Goal: Information Seeking & Learning: Learn about a topic

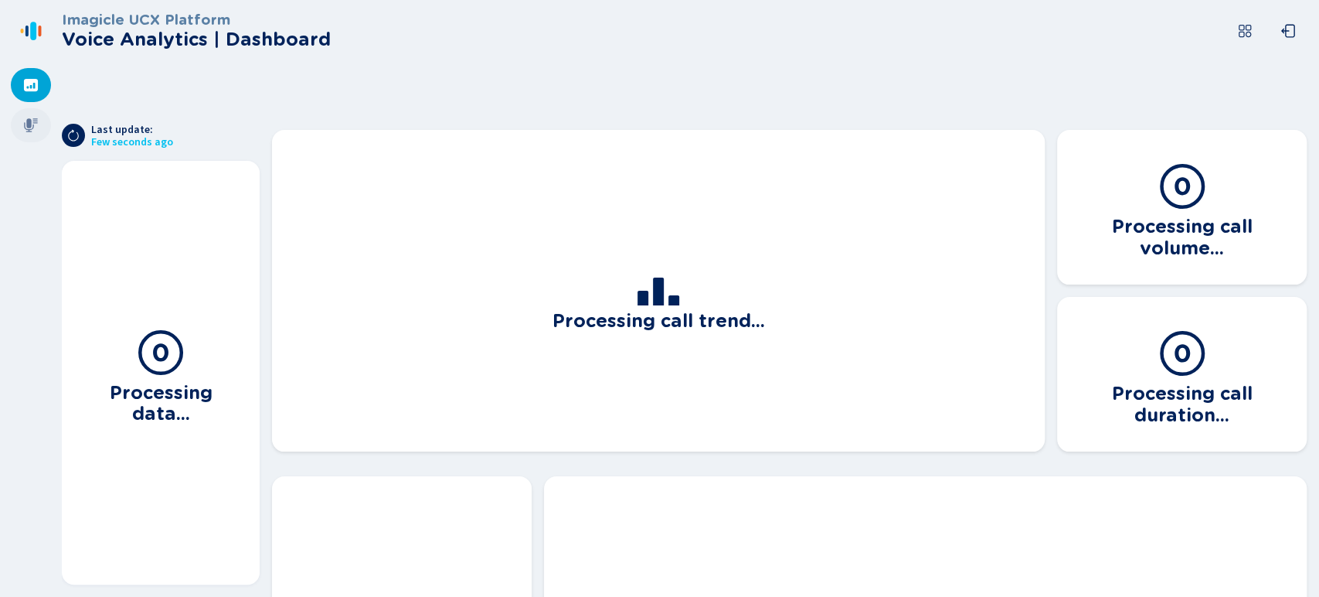
click at [32, 138] on div at bounding box center [31, 125] width 40 height 34
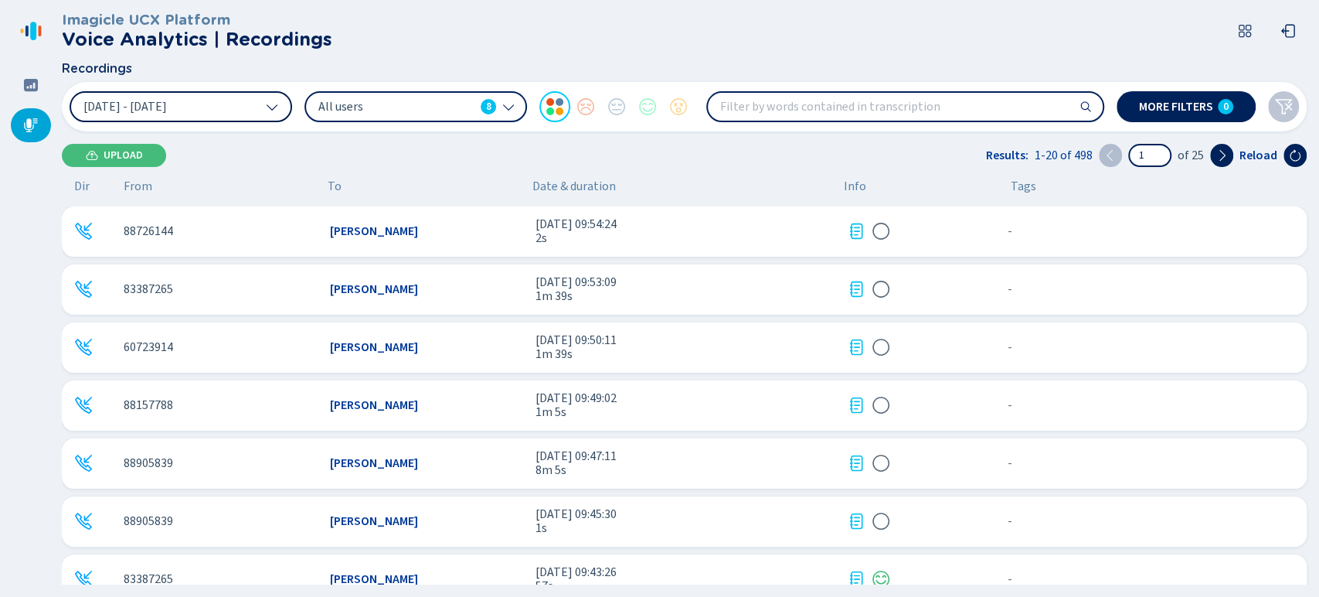
click at [218, 109] on button "[DATE] - [DATE]" at bounding box center [181, 106] width 223 height 31
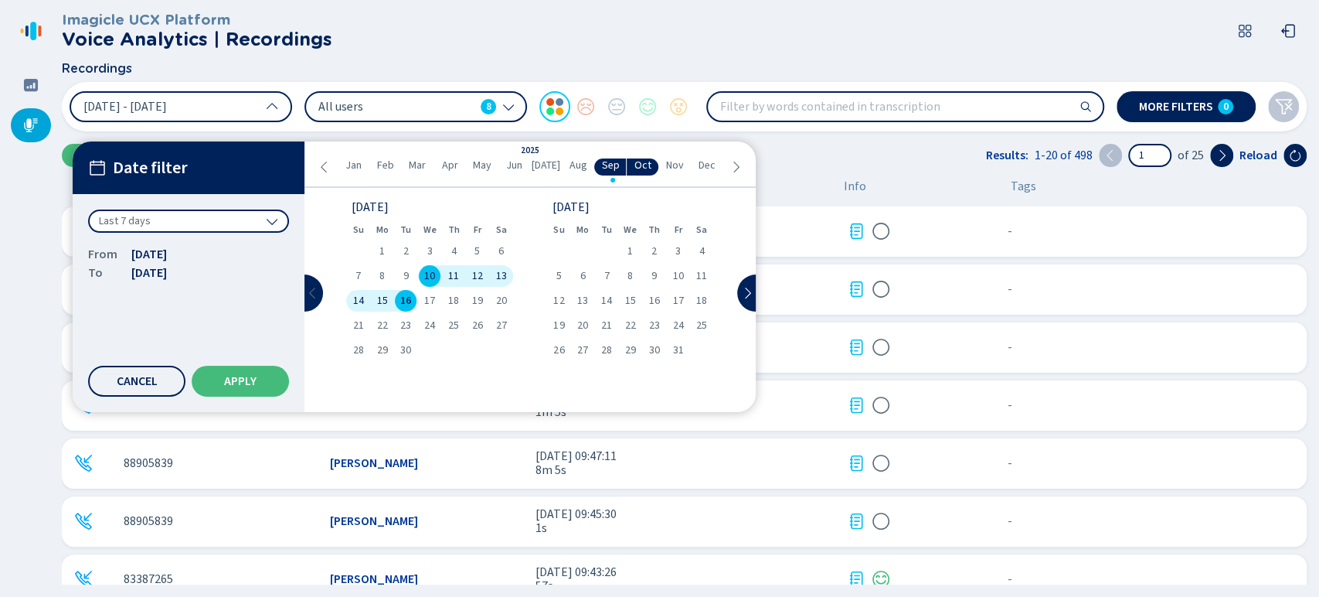
click at [315, 287] on icon at bounding box center [313, 293] width 12 height 12
click at [676, 251] on span "1" at bounding box center [678, 251] width 5 height 11
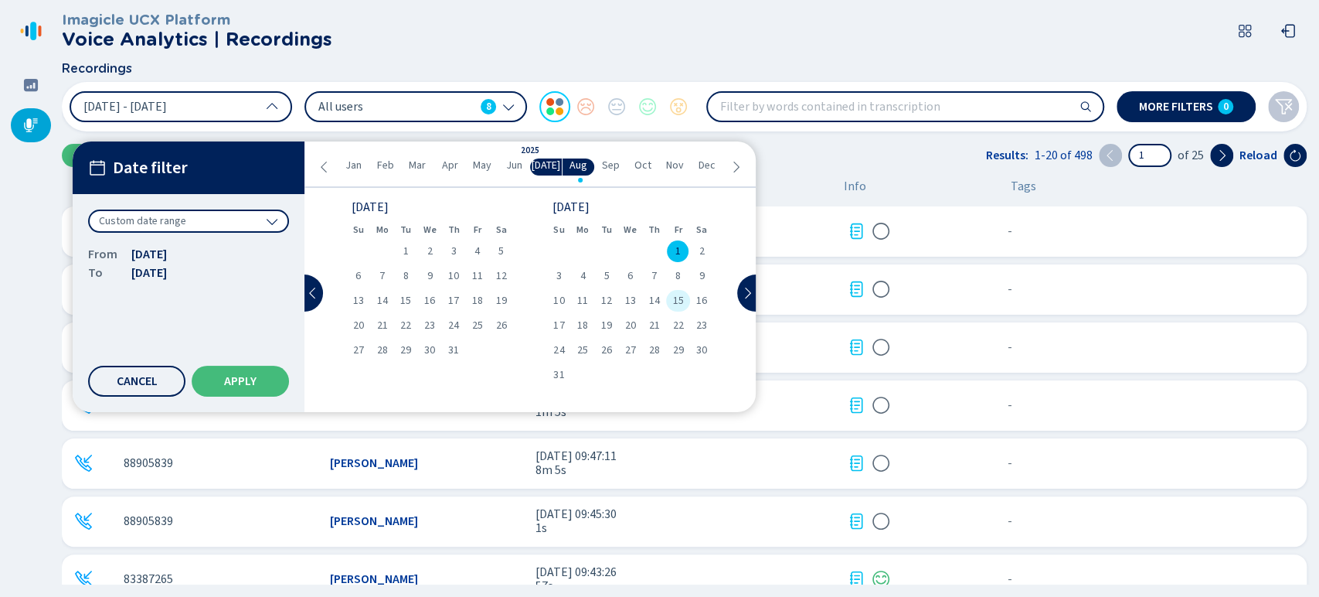
click at [677, 300] on span "15" at bounding box center [677, 300] width 11 height 11
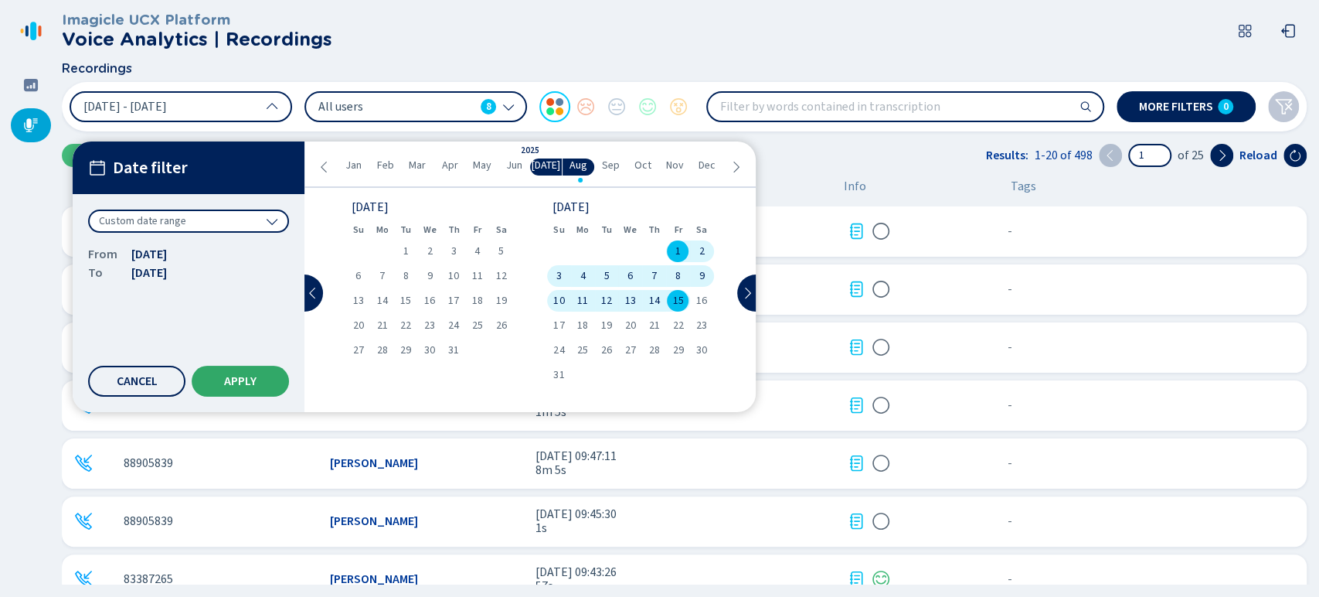
click at [254, 370] on button "Apply" at bounding box center [240, 381] width 97 height 31
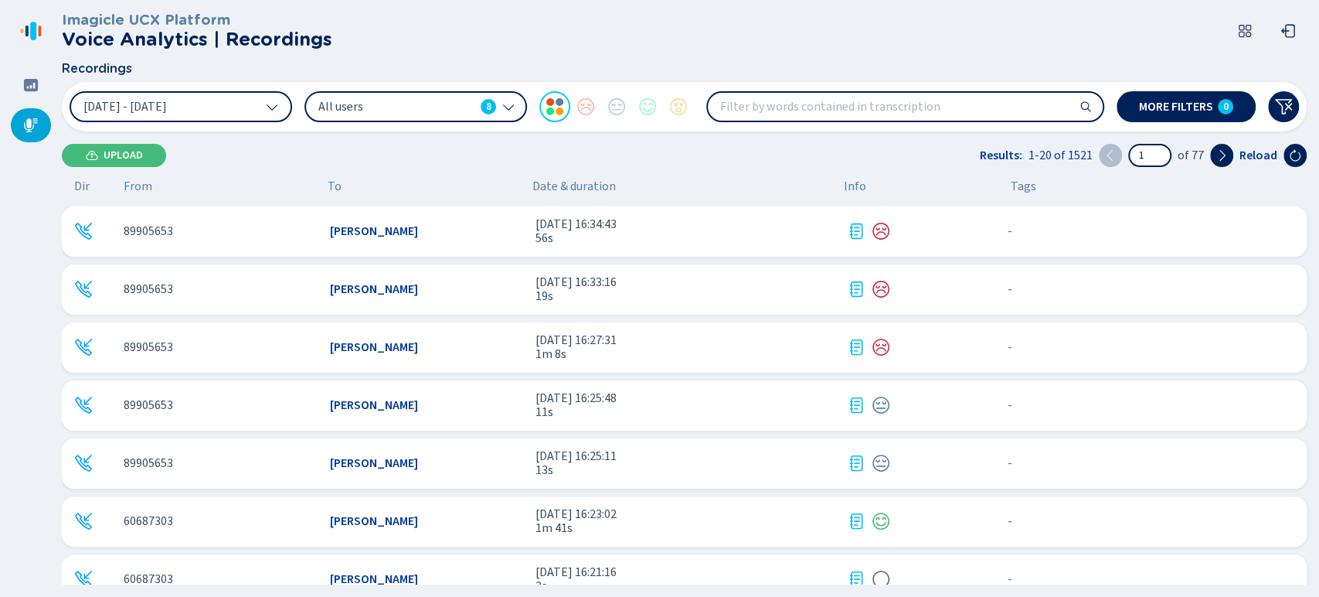
click at [373, 113] on span "All users" at bounding box center [396, 106] width 156 height 17
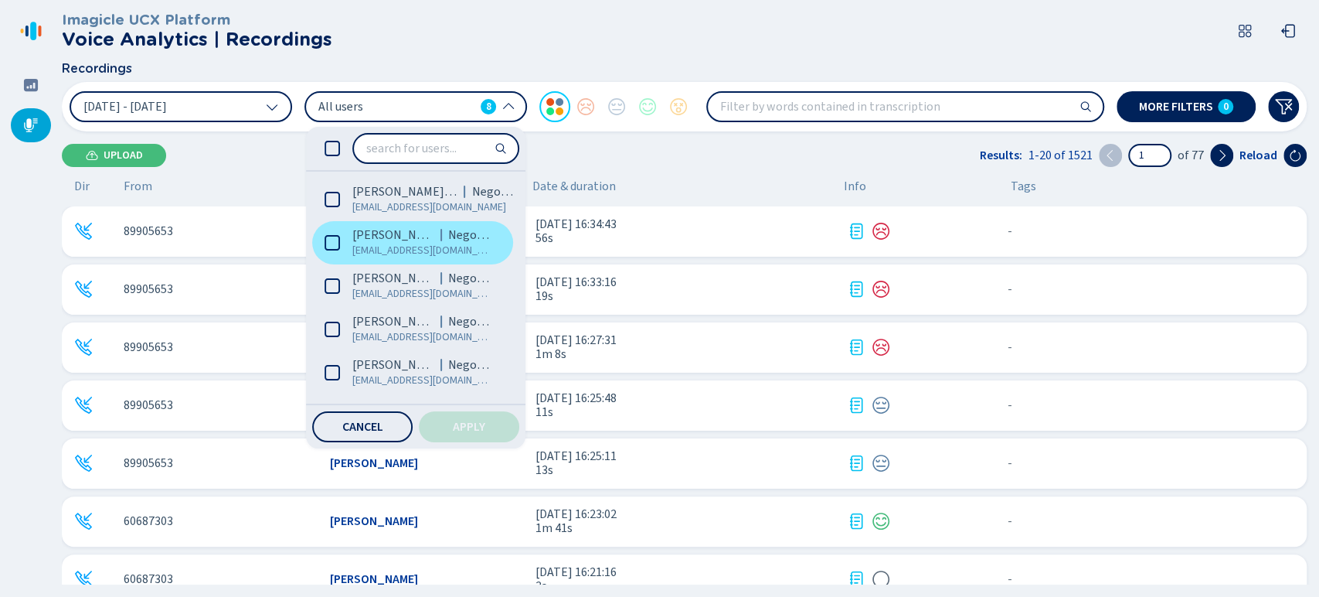
click at [349, 233] on label "Brandon Zuñiga Alvarez Negocios bzuniga@coopejudicial.fi.cr" at bounding box center [412, 242] width 201 height 43
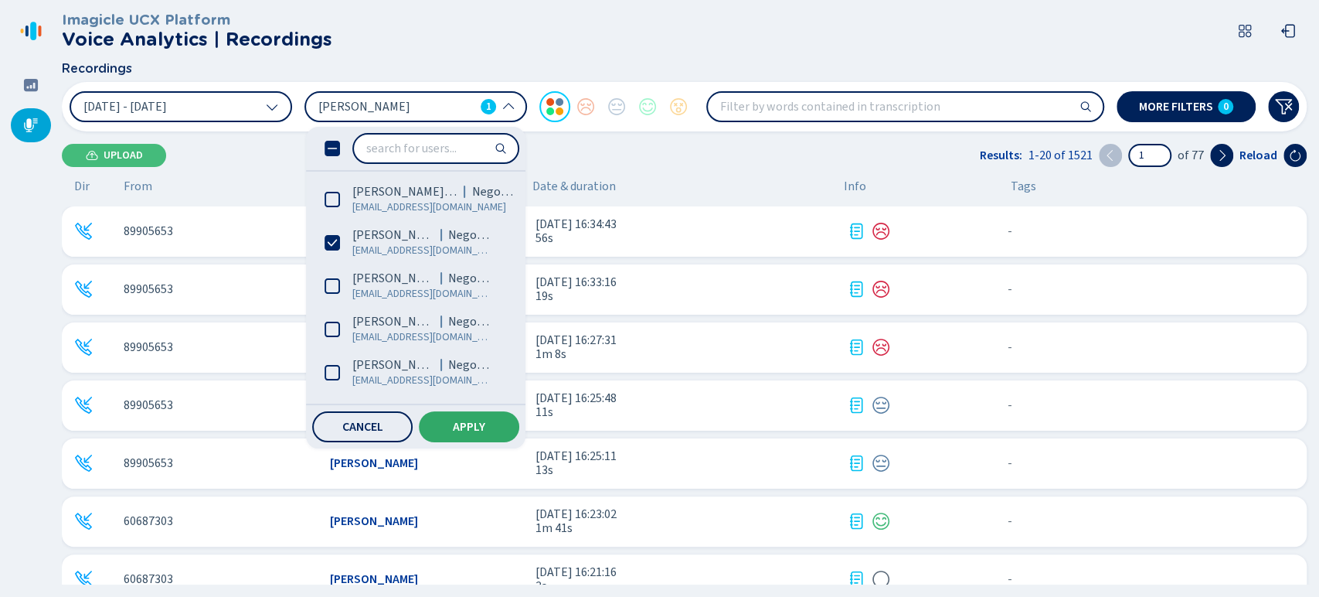
click at [463, 428] on span "Apply" at bounding box center [469, 426] width 32 height 12
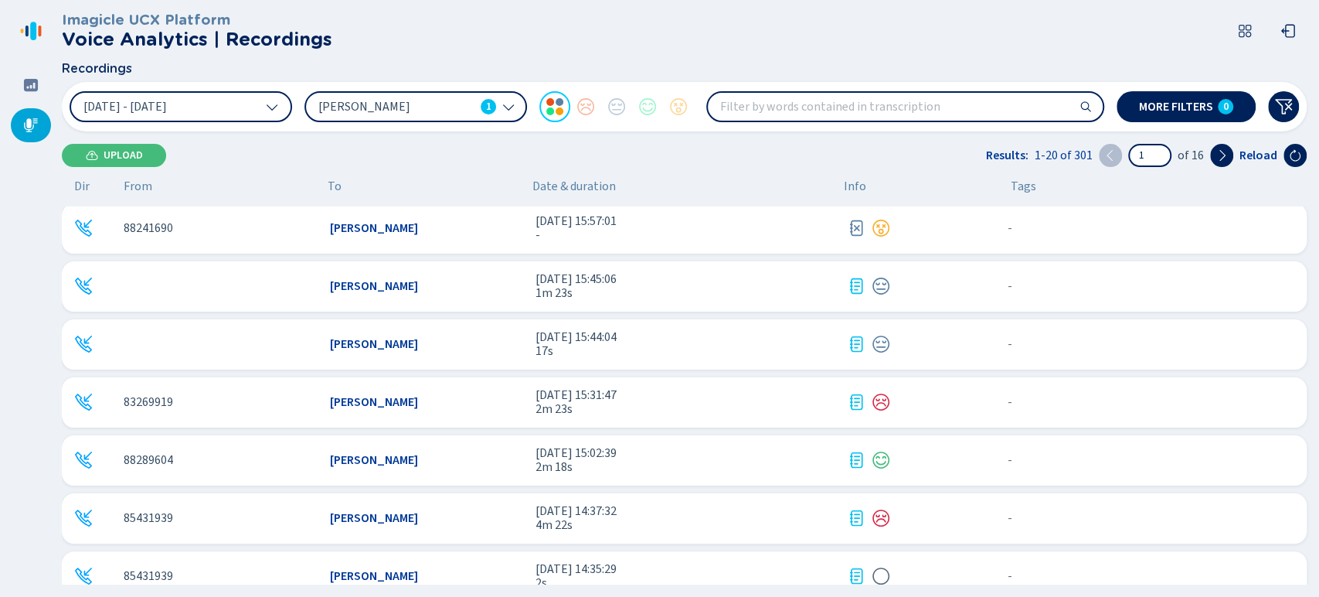
scroll to position [241, 0]
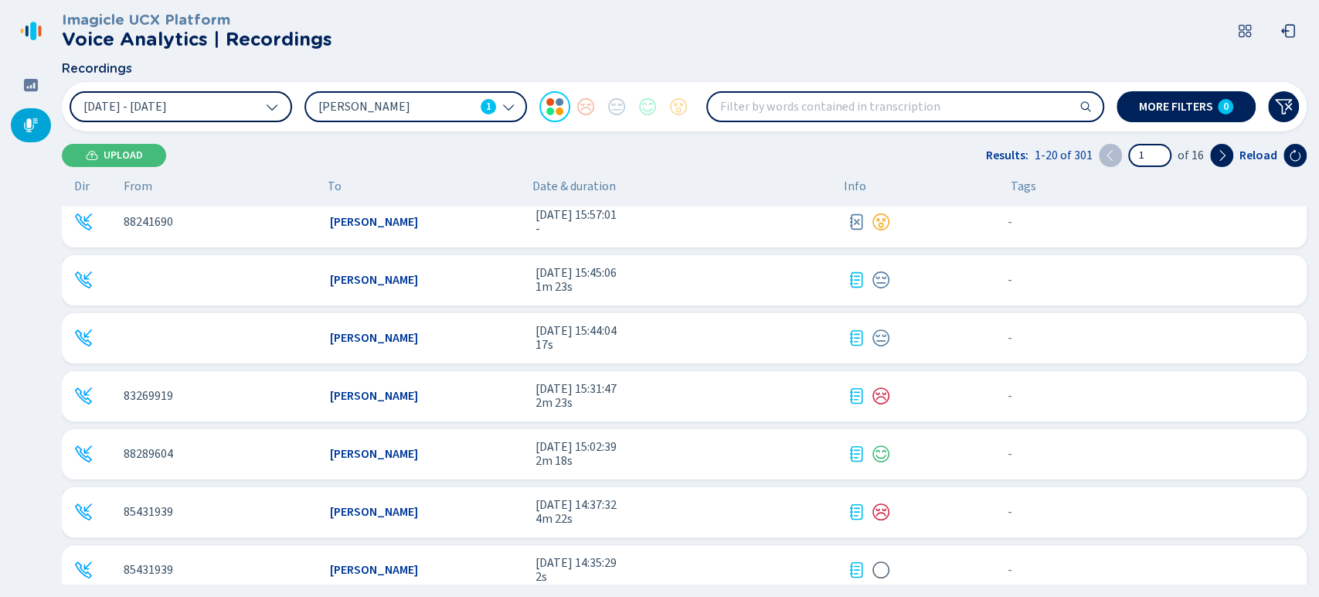
click at [215, 108] on button "1 Aug 2025 - 15 Aug 2025" at bounding box center [181, 106] width 223 height 31
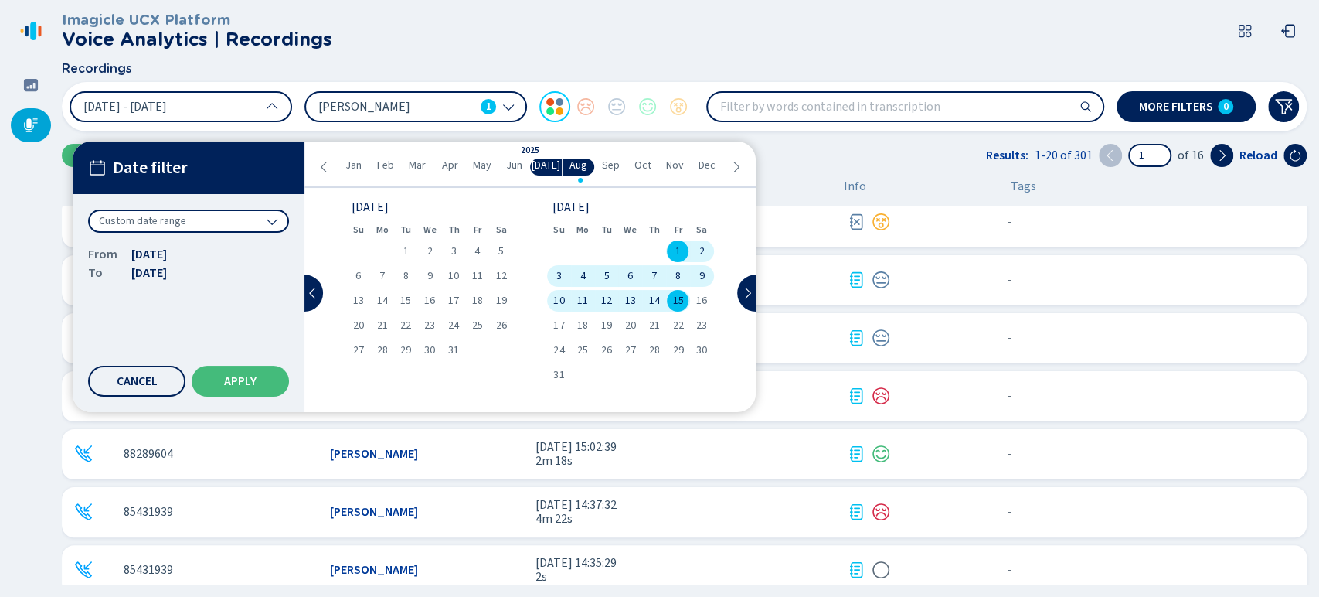
click at [624, 279] on div "6" at bounding box center [630, 276] width 24 height 22
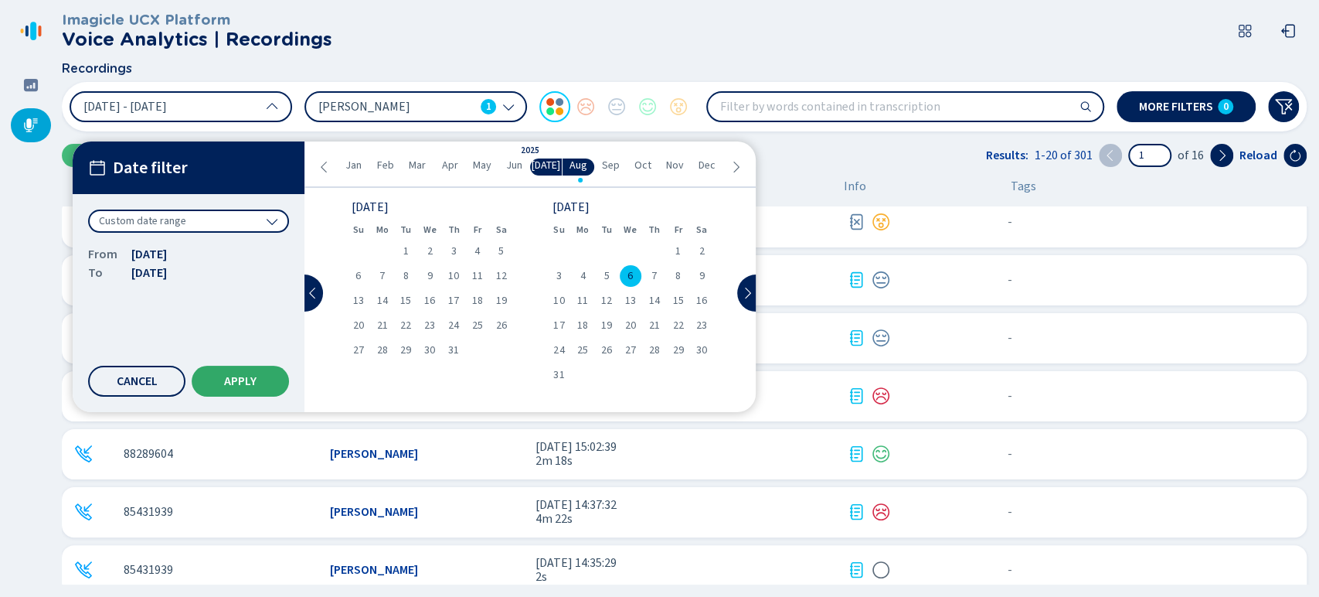
click at [257, 372] on button "Apply" at bounding box center [240, 381] width 97 height 31
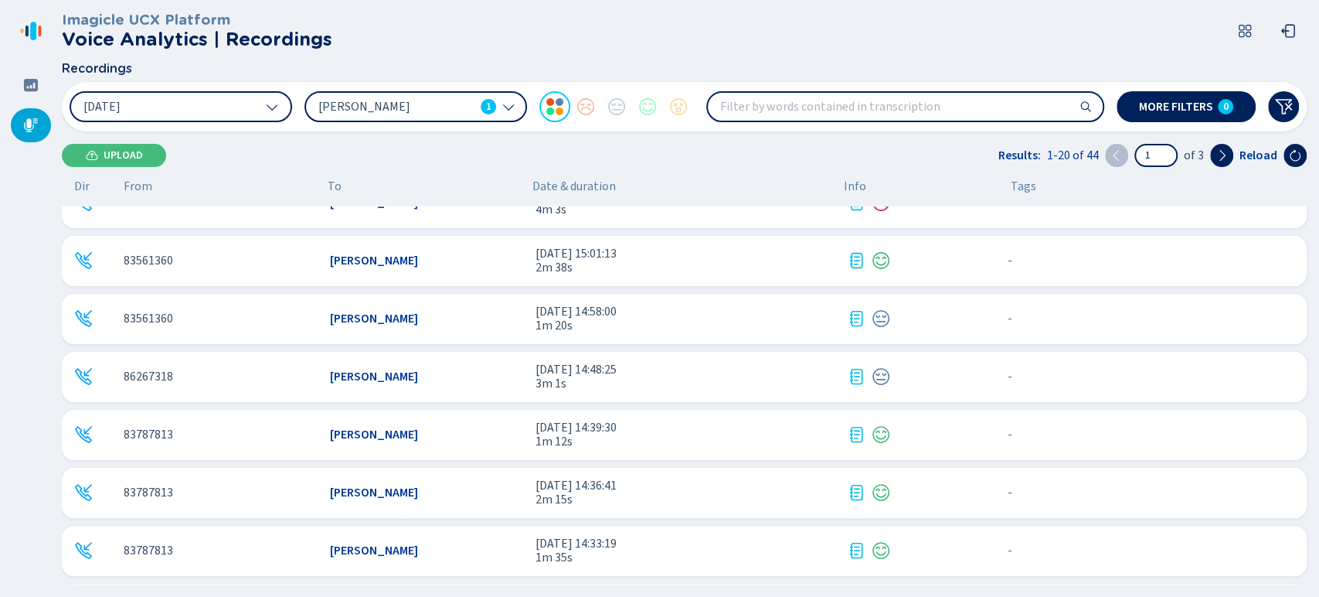
scroll to position [779, 0]
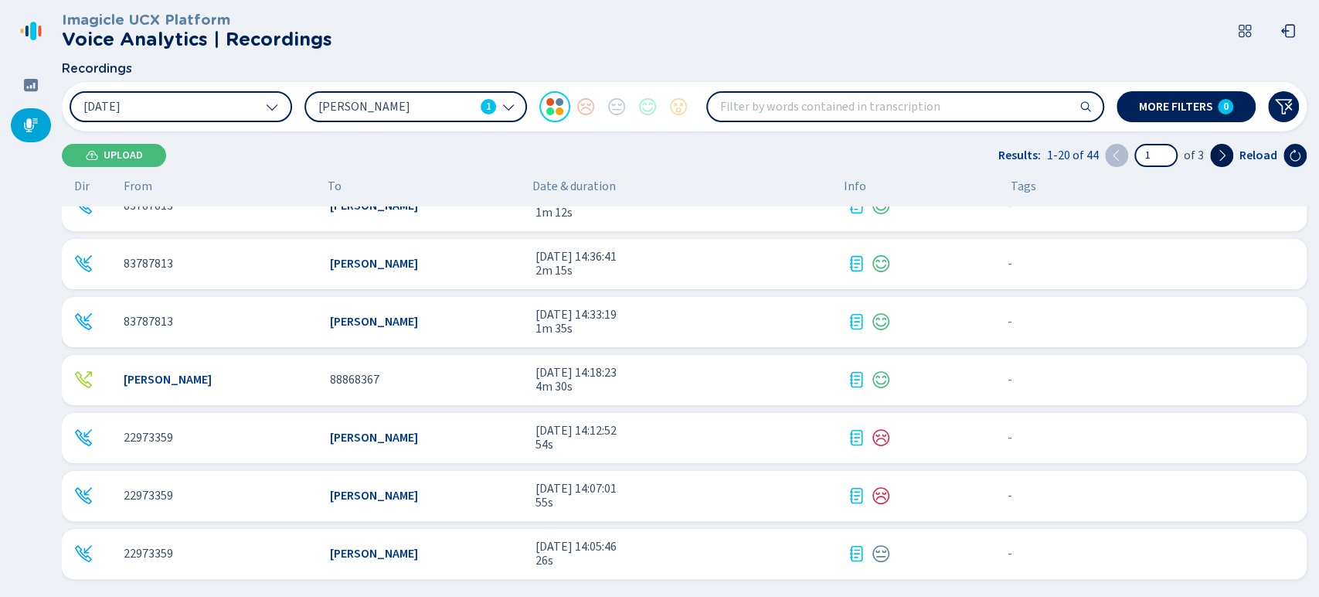
click at [1218, 156] on icon at bounding box center [1222, 155] width 12 height 12
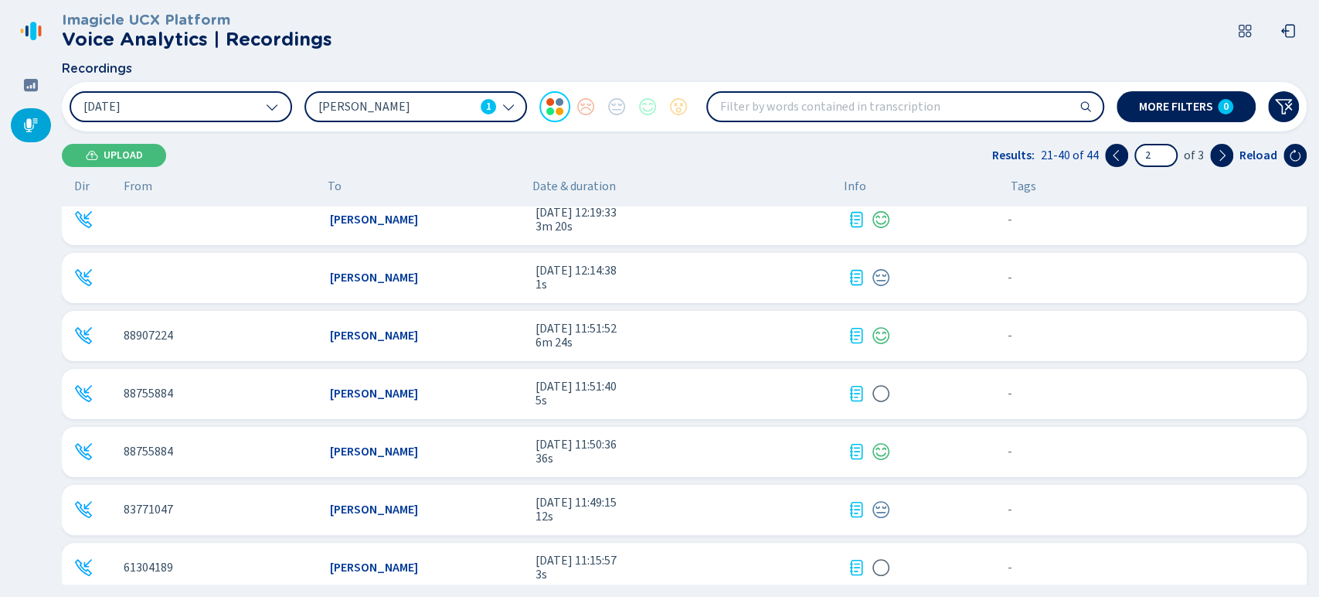
drag, startPoint x: 1305, startPoint y: 328, endPoint x: 1309, endPoint y: 306, distance: 22.7
click at [1309, 306] on div "+50621042581 Brandon Zuniga Alvarez 6 ago 2025 - 12:45:44 1m 2s - {{hiddenTagsC…" at bounding box center [687, 395] width 1251 height 378
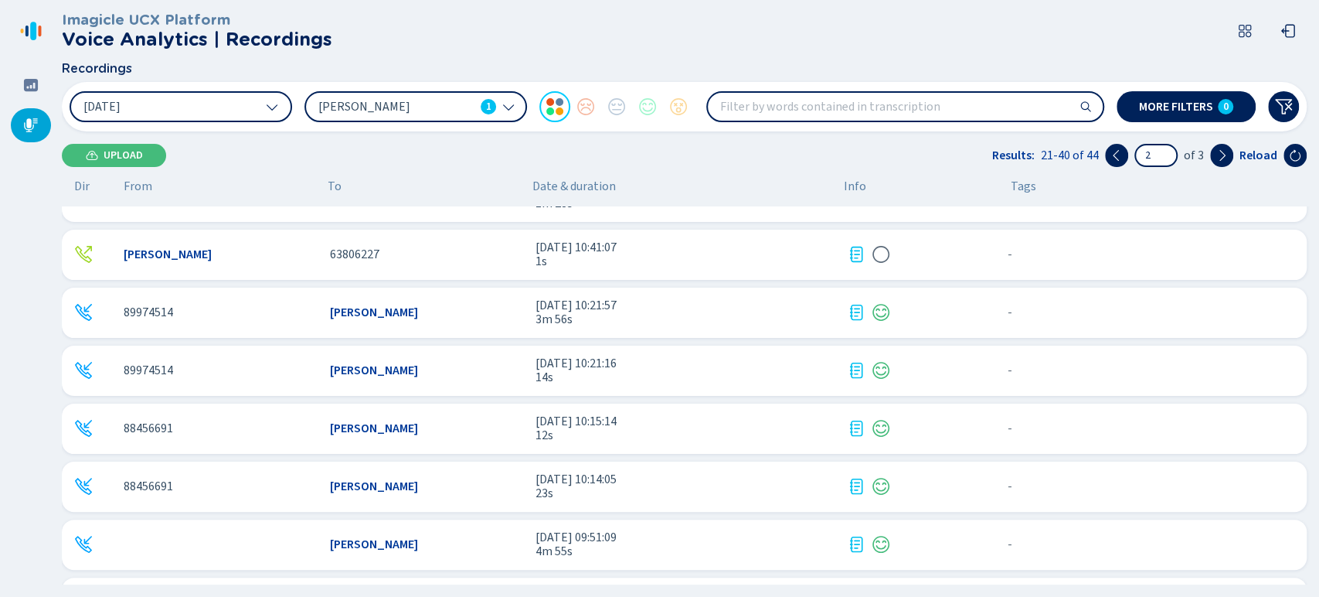
scroll to position [779, 0]
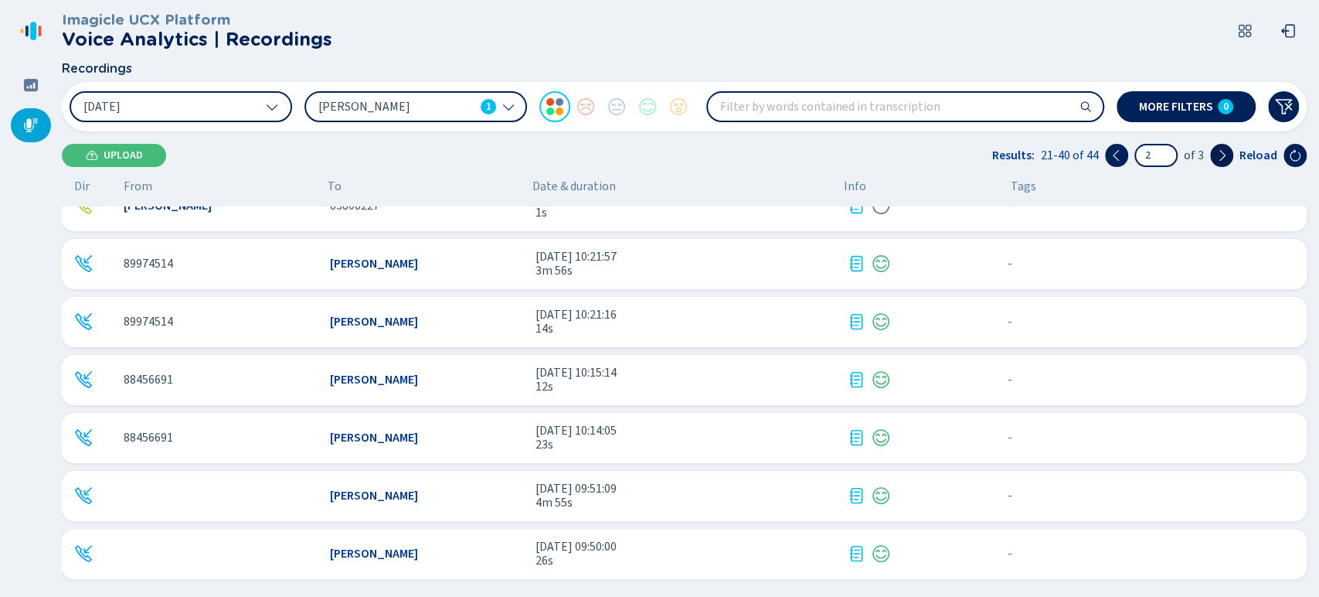
click at [1214, 151] on button at bounding box center [1221, 155] width 23 height 23
type input "3"
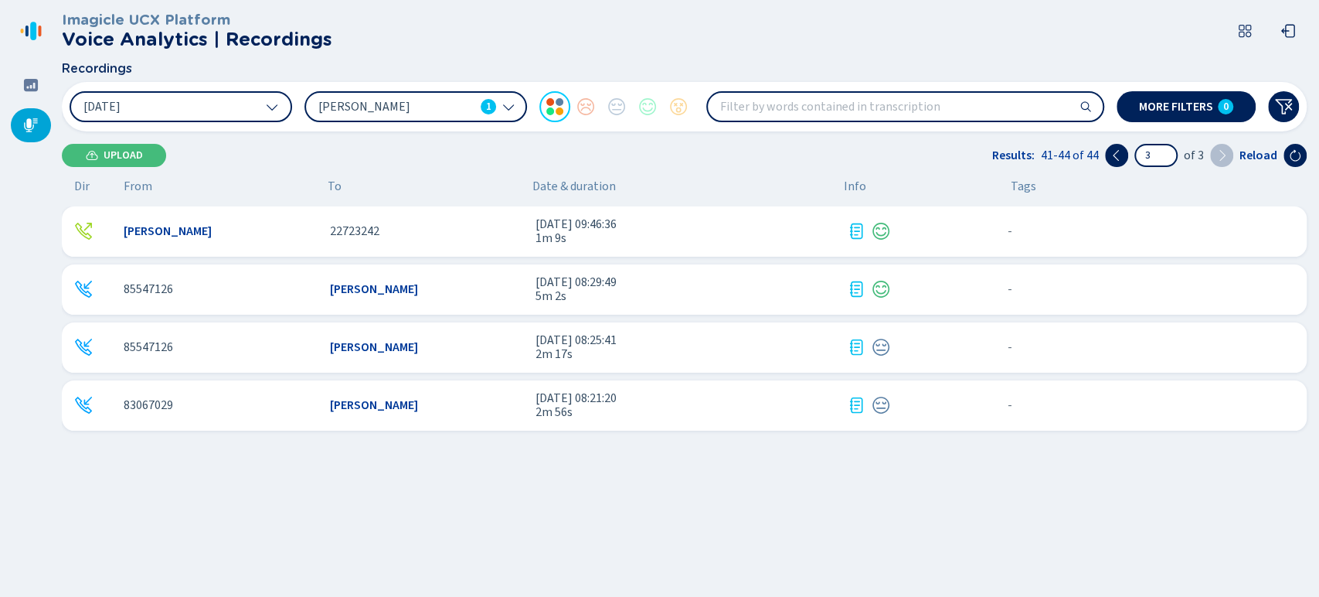
scroll to position [0, 0]
click at [148, 290] on span "85547126" at bounding box center [148, 289] width 49 height 14
click at [225, 104] on button "6 Aug 2025" at bounding box center [181, 106] width 223 height 31
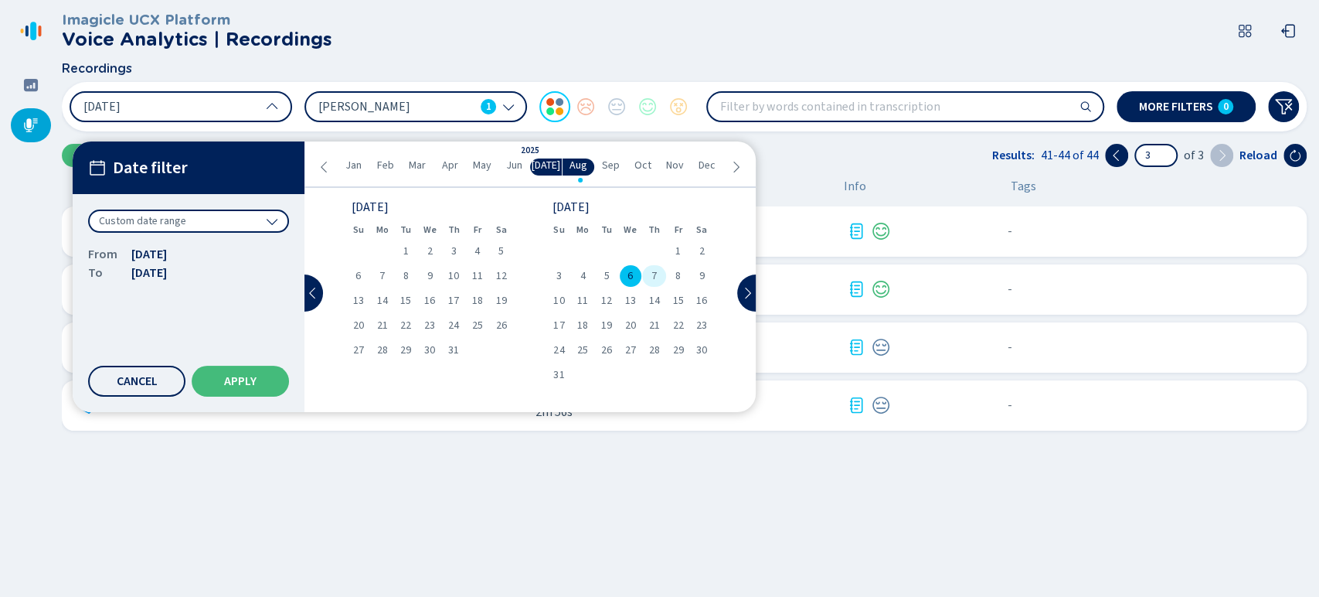
click at [654, 274] on span "7" at bounding box center [654, 276] width 5 height 11
click at [650, 274] on div "7" at bounding box center [654, 276] width 24 height 22
click at [227, 393] on button "Apply" at bounding box center [240, 381] width 97 height 31
type input "1"
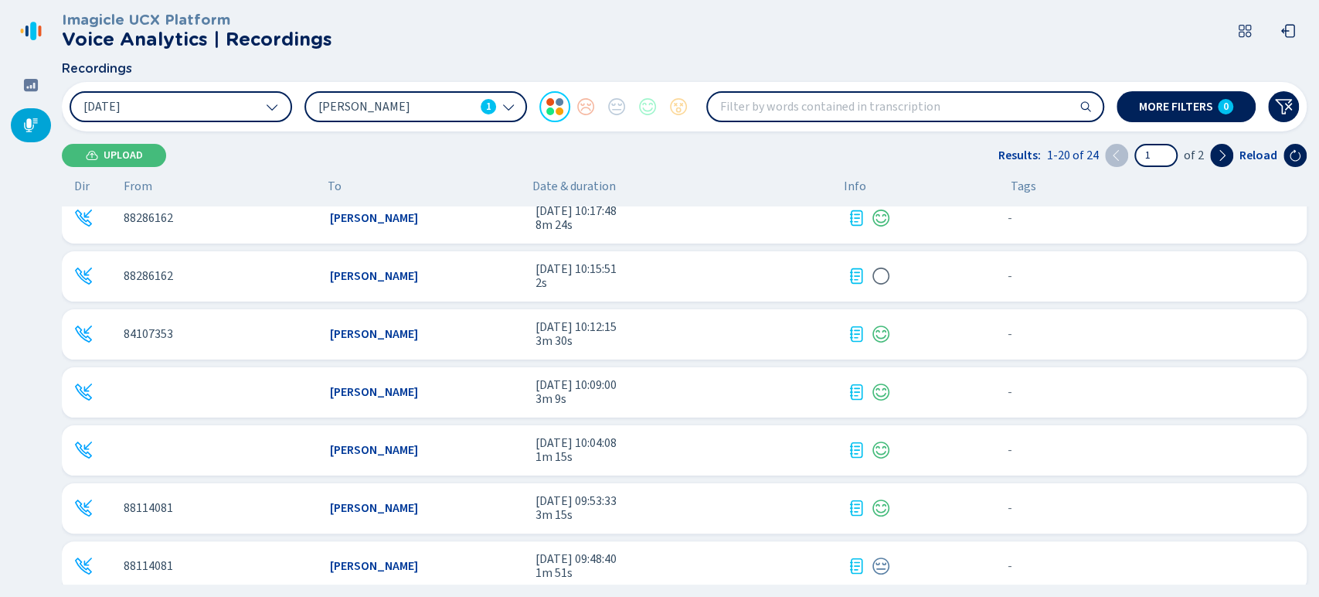
scroll to position [779, 0]
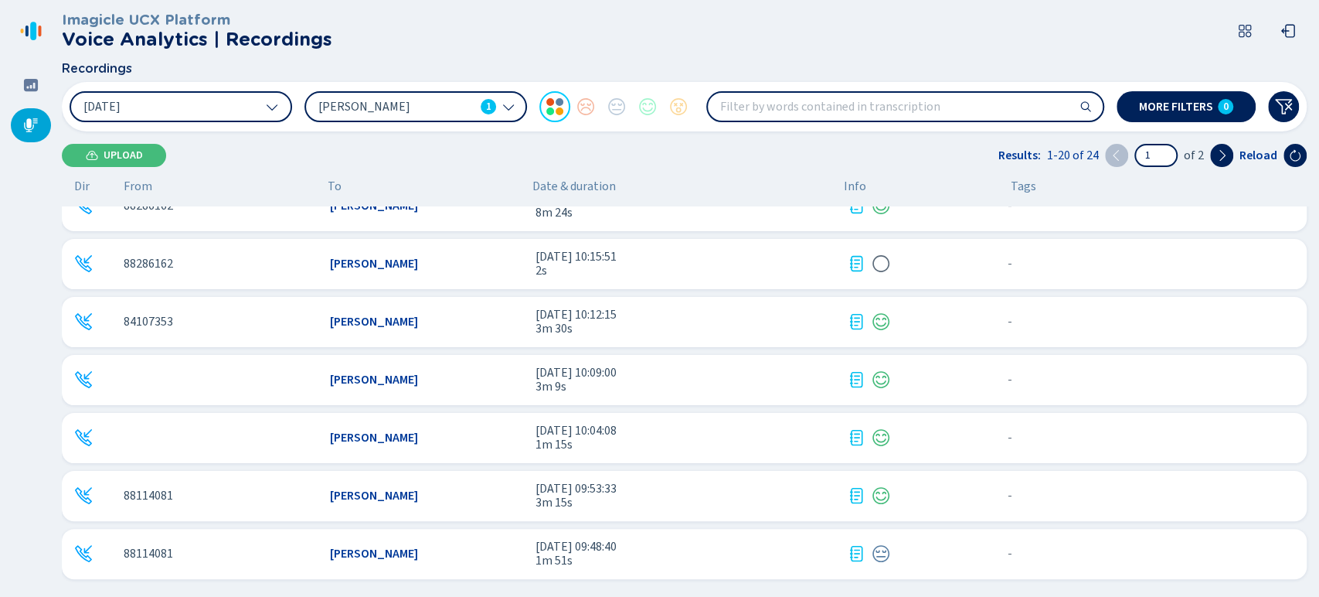
click at [539, 213] on span "8m 24s" at bounding box center [685, 213] width 299 height 14
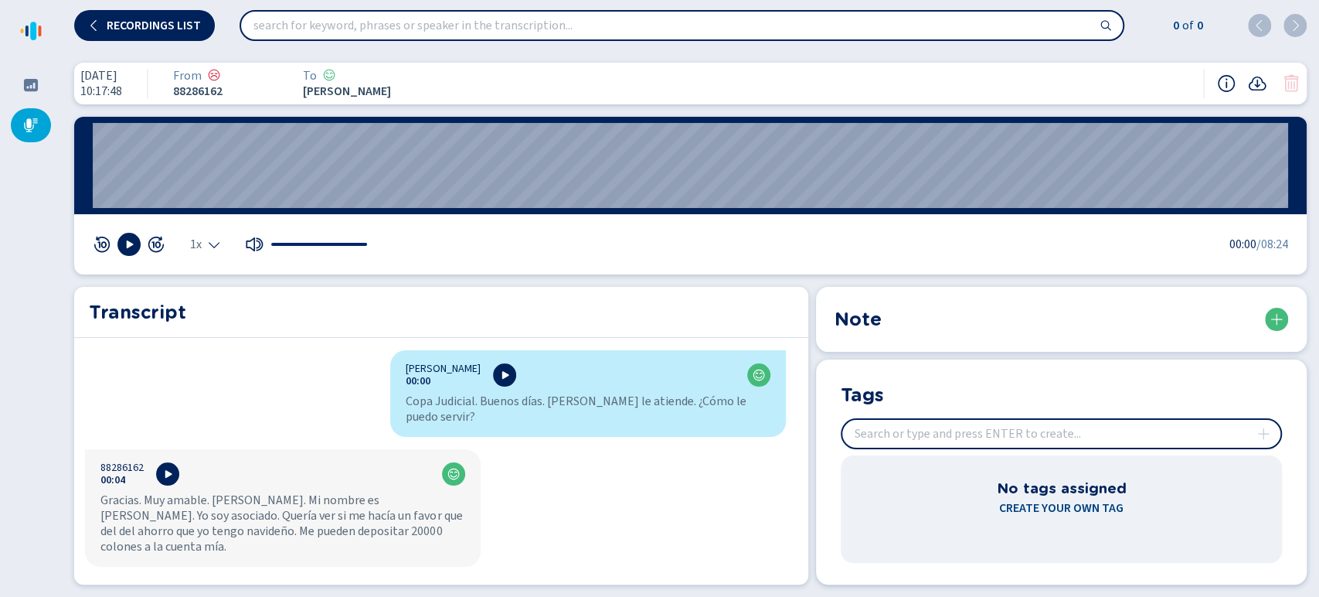
click at [201, 250] on span "1x" at bounding box center [196, 244] width 12 height 12
click at [199, 186] on li "1.5x" at bounding box center [209, 197] width 36 height 25
click at [129, 242] on icon at bounding box center [130, 244] width 7 height 8
click at [254, 335] on div "Transcript" at bounding box center [441, 312] width 734 height 51
click at [130, 253] on button at bounding box center [128, 244] width 23 height 23
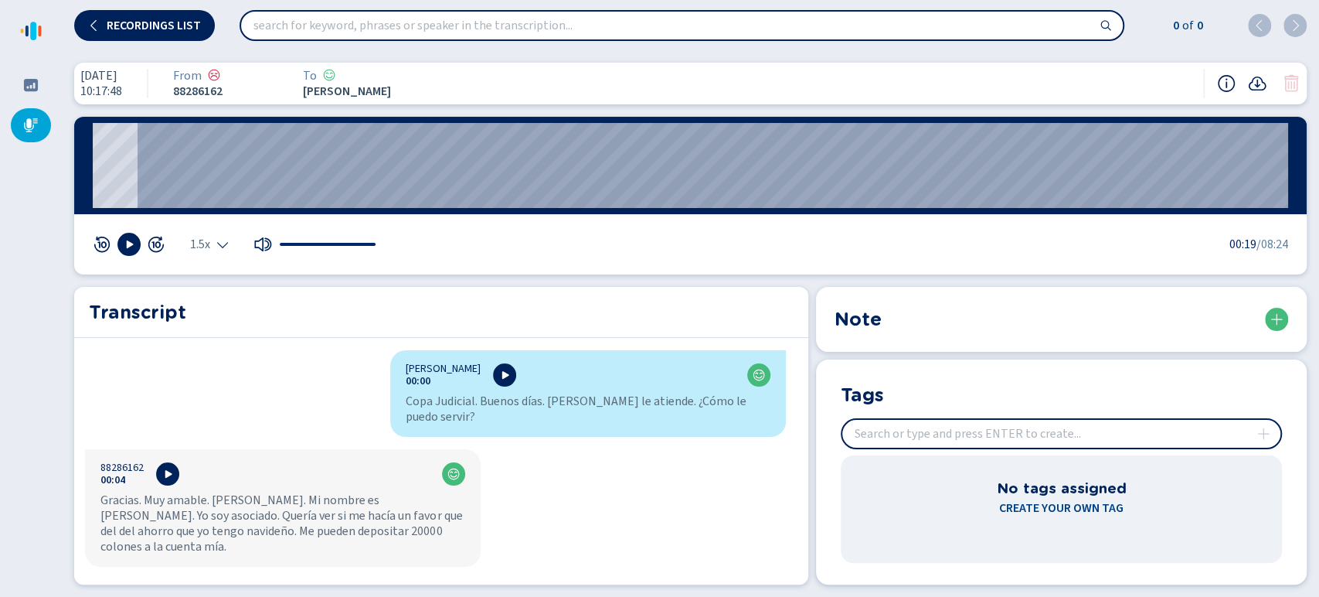
click at [129, 248] on icon at bounding box center [129, 244] width 12 height 12
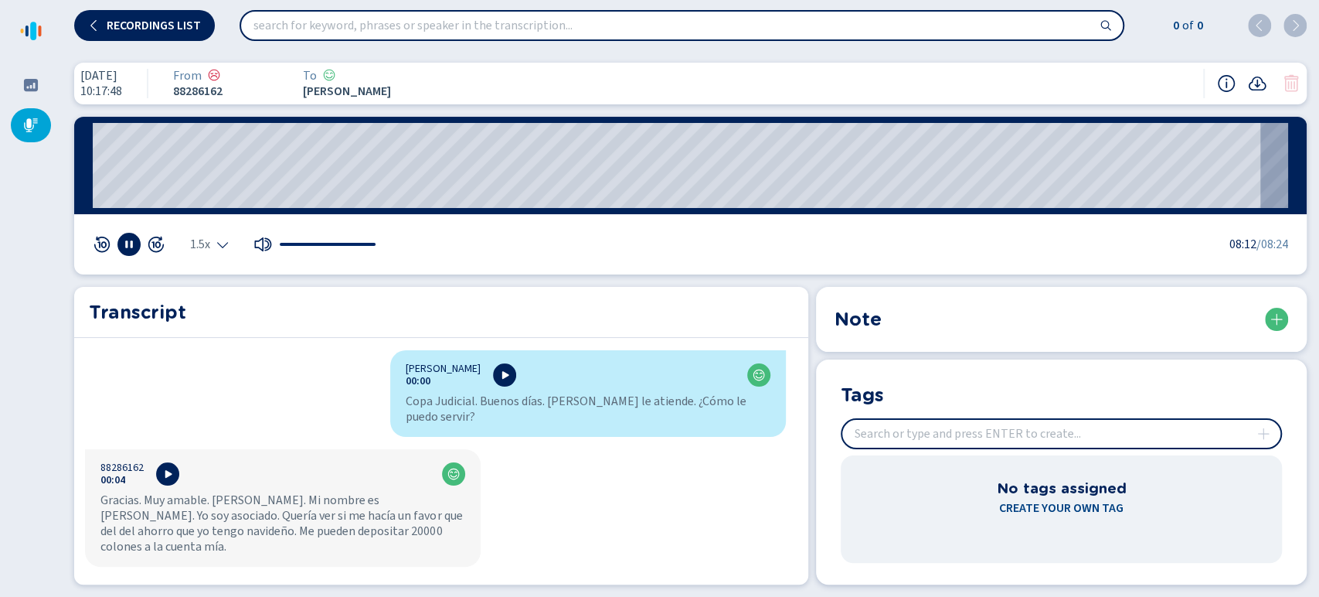
click at [123, 248] on icon at bounding box center [129, 244] width 12 height 12
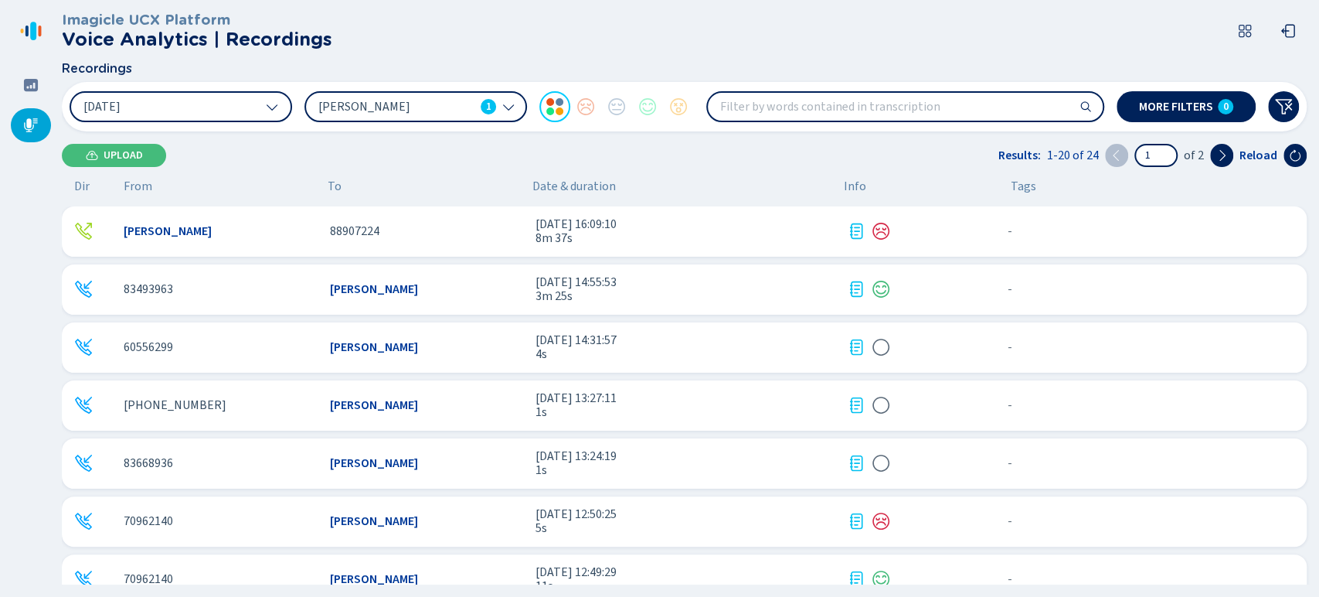
click at [148, 126] on div "7 Aug 2025 Brandon Zuñiga Alvarez 1 More filters 0" at bounding box center [684, 106] width 1245 height 49
click at [186, 111] on button "7 Aug 2025" at bounding box center [181, 106] width 223 height 31
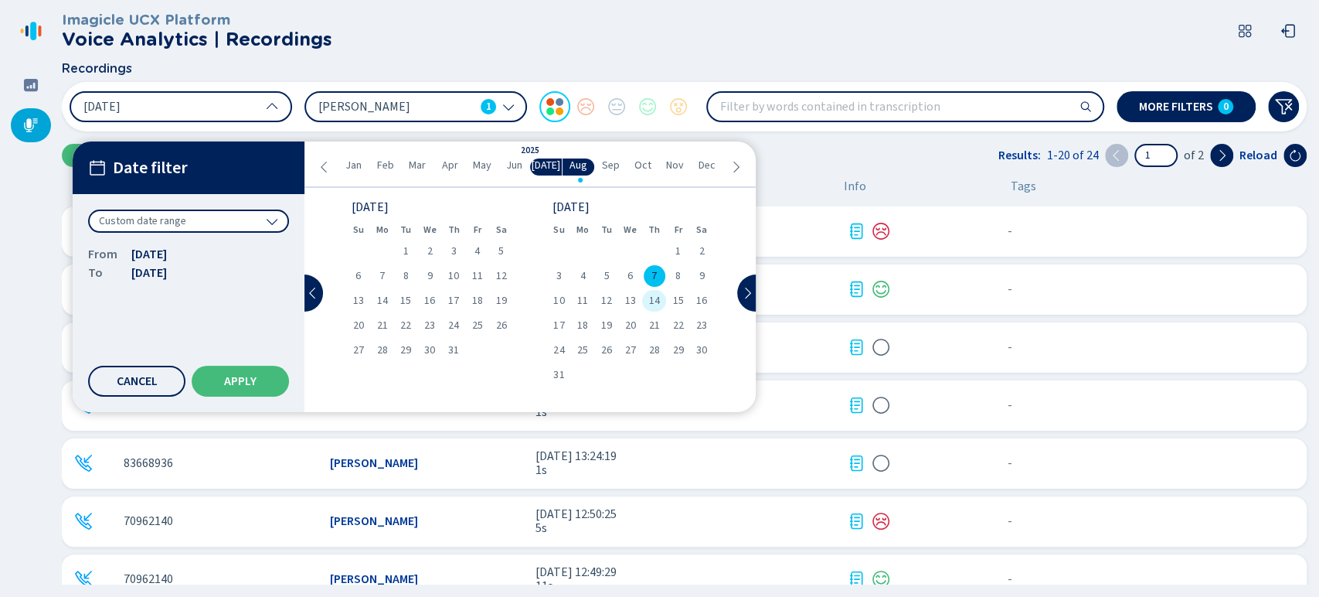
click at [650, 302] on span "14" at bounding box center [654, 300] width 11 height 11
click at [267, 376] on button "Apply" at bounding box center [240, 381] width 97 height 31
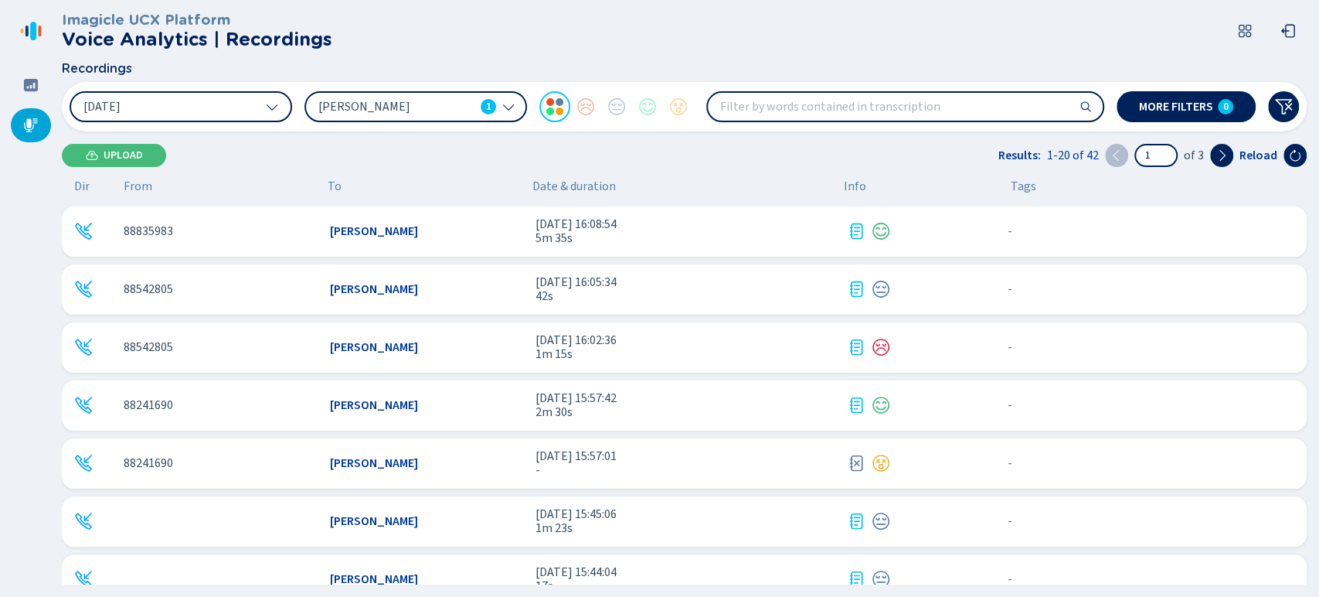
click at [421, 221] on div "88835983 Brandon Zuniga Alvarez 14 ago 2025 - 16:08:54 5m 35s - {{hiddenTagsCou…" at bounding box center [684, 231] width 1245 height 50
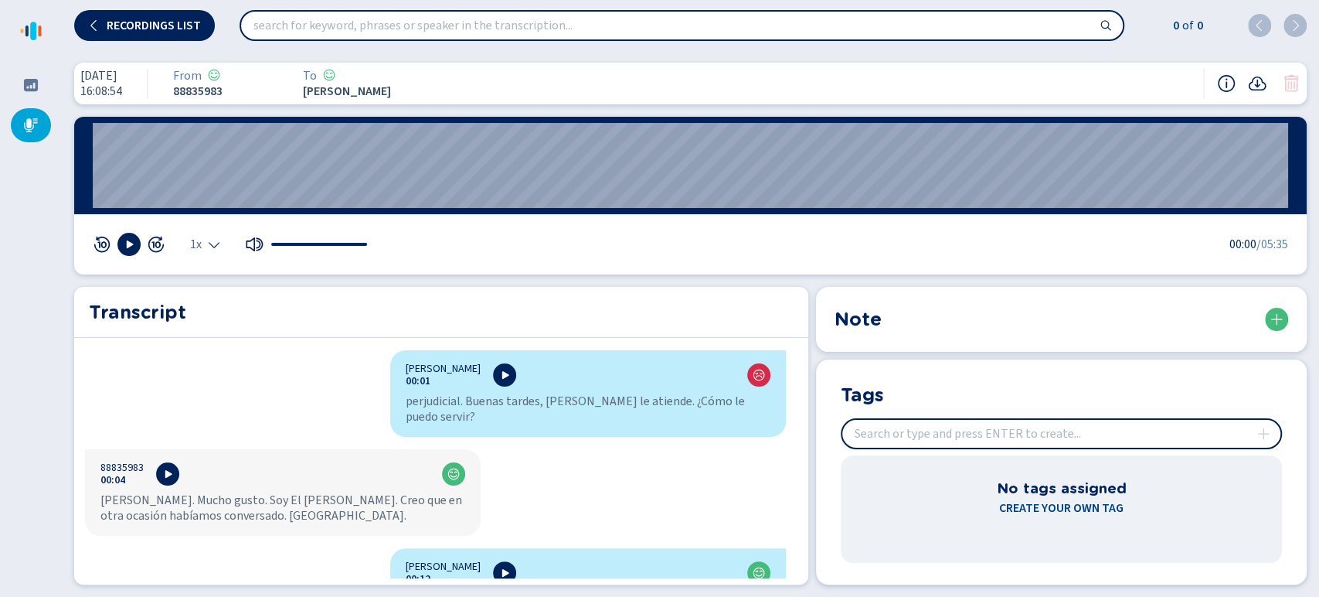
click at [204, 247] on div "1x" at bounding box center [205, 244] width 30 height 12
click at [212, 190] on li "1.5x" at bounding box center [209, 197] width 36 height 25
click at [134, 251] on button at bounding box center [128, 244] width 23 height 23
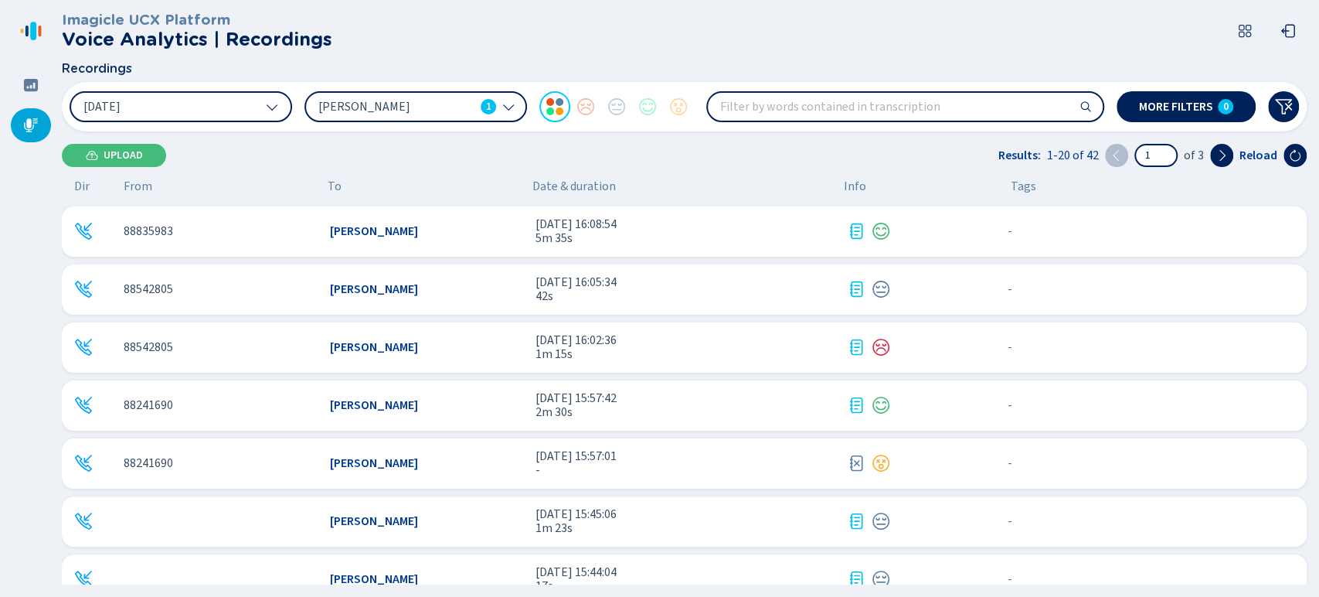
click at [485, 122] on div "Brandon Zuñiga Alvarez 1" at bounding box center [416, 106] width 223 height 31
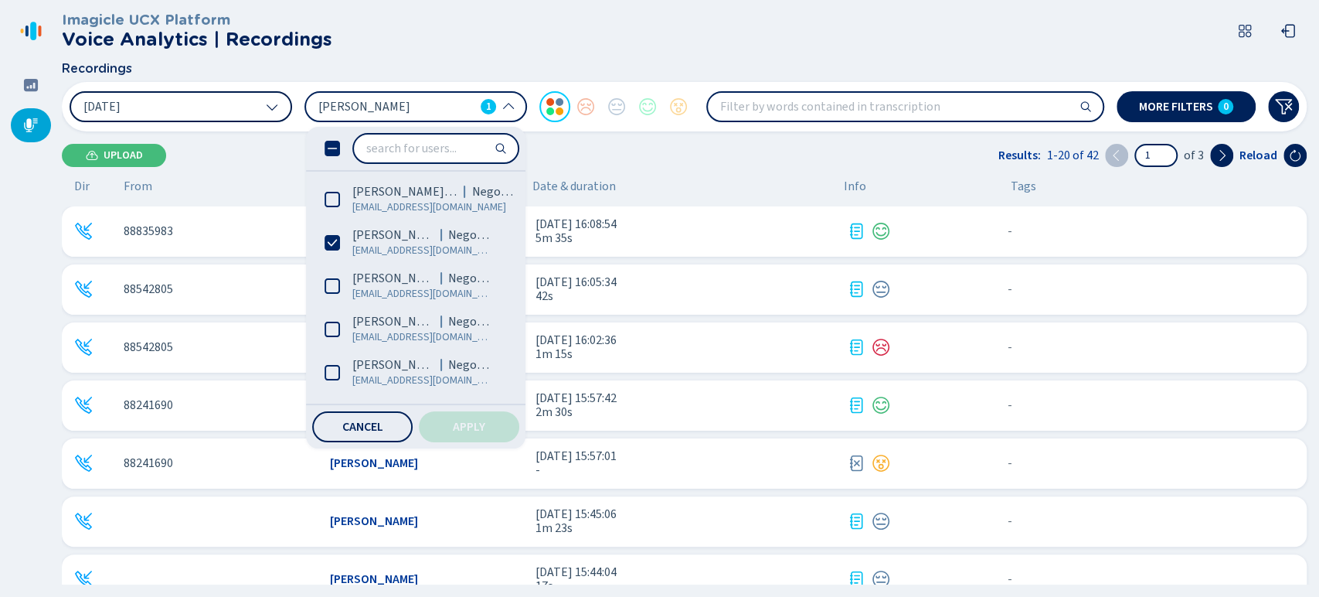
click at [236, 117] on button "[DATE]" at bounding box center [181, 106] width 223 height 31
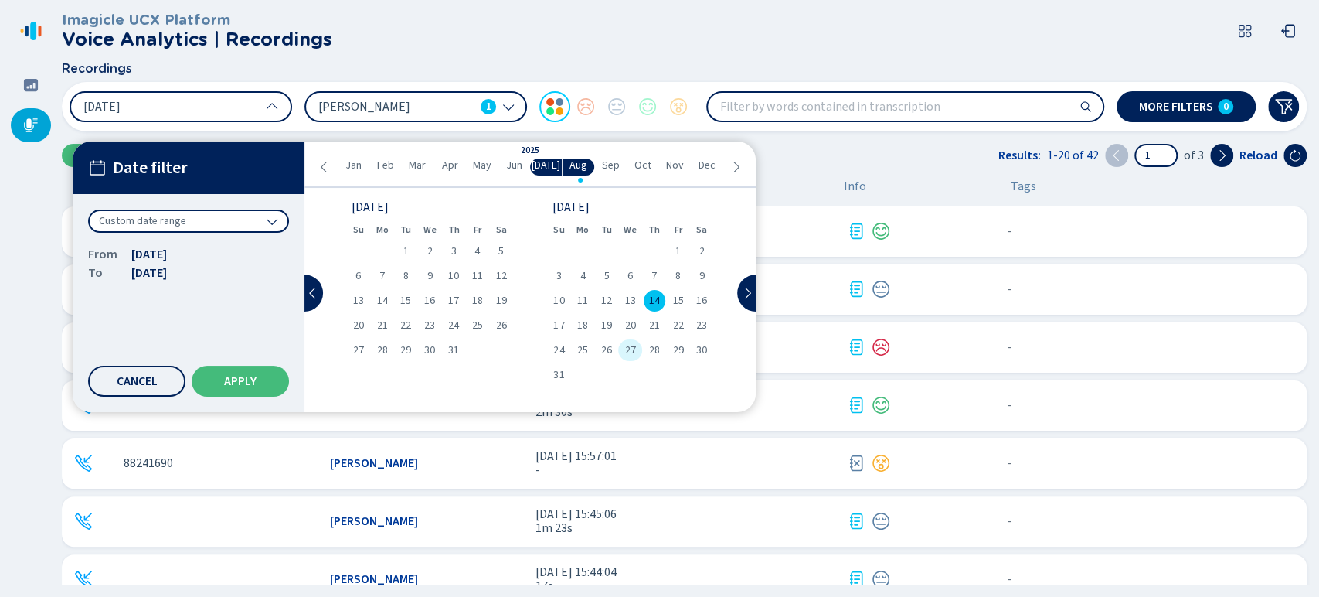
click at [628, 349] on span "27" at bounding box center [630, 350] width 11 height 11
click at [628, 352] on span "27" at bounding box center [630, 350] width 11 height 11
click at [233, 374] on button "Apply" at bounding box center [240, 381] width 97 height 31
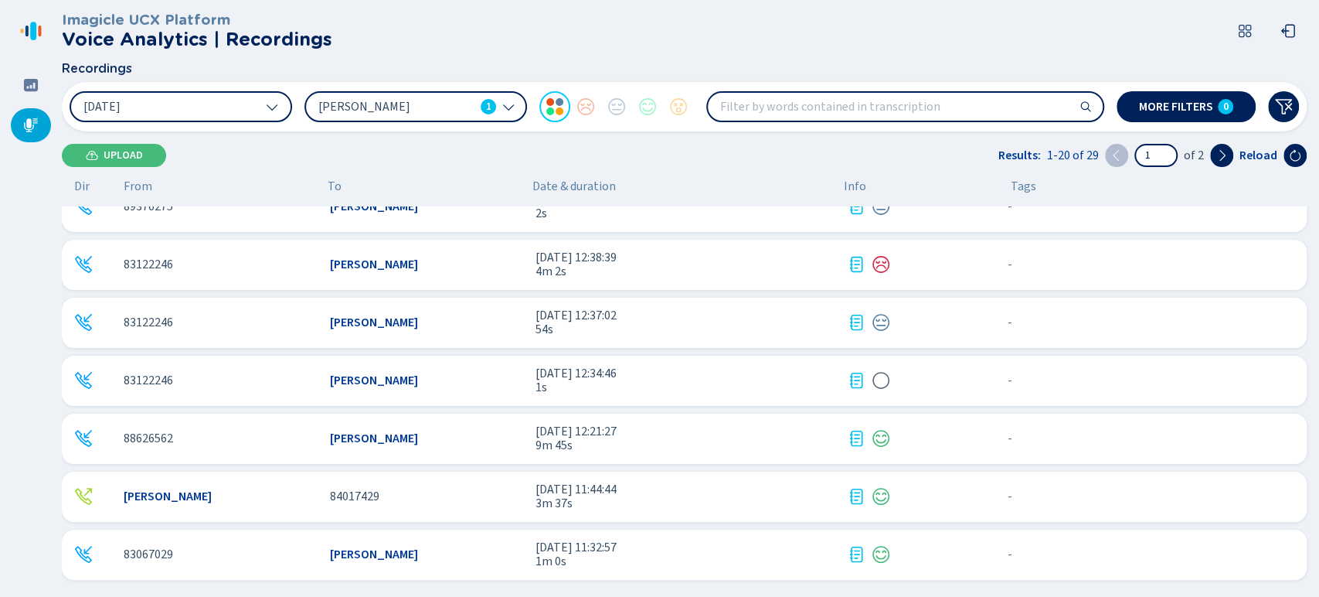
scroll to position [779, 0]
click at [340, 434] on span "[PERSON_NAME]" at bounding box center [374, 438] width 88 height 14
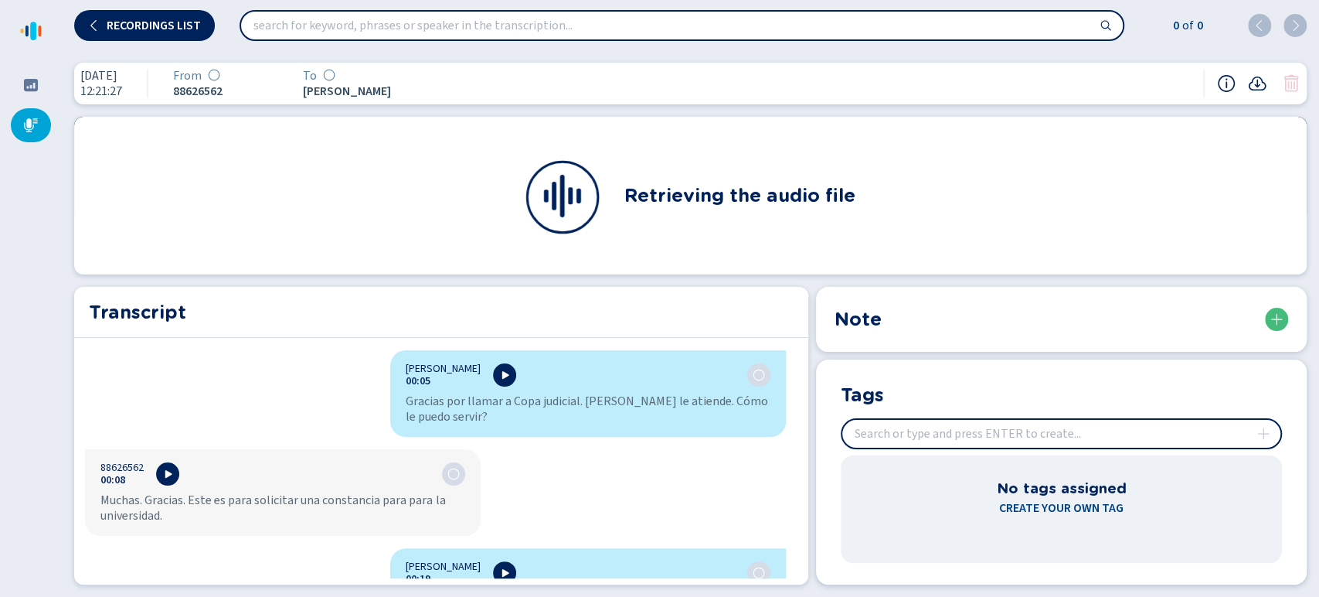
click at [32, 291] on nav at bounding box center [31, 298] width 62 height 597
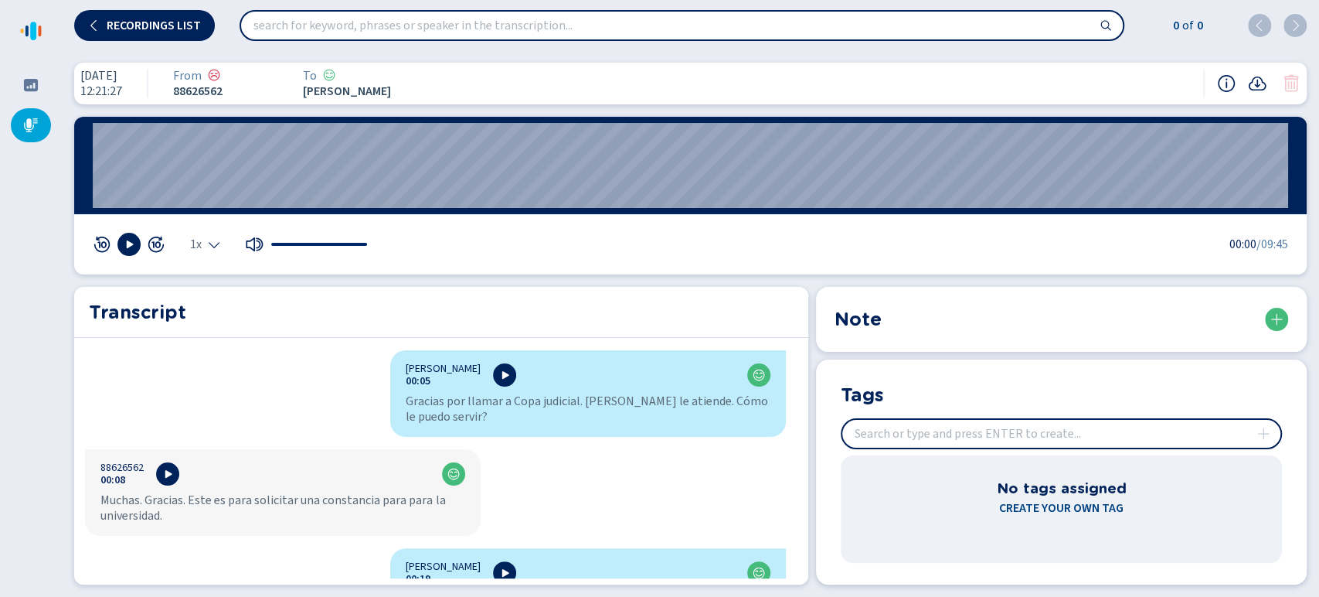
click at [206, 247] on div "1x" at bounding box center [205, 244] width 30 height 12
click at [198, 195] on li "1.5x" at bounding box center [209, 197] width 36 height 25
click at [133, 246] on icon at bounding box center [129, 244] width 12 height 12
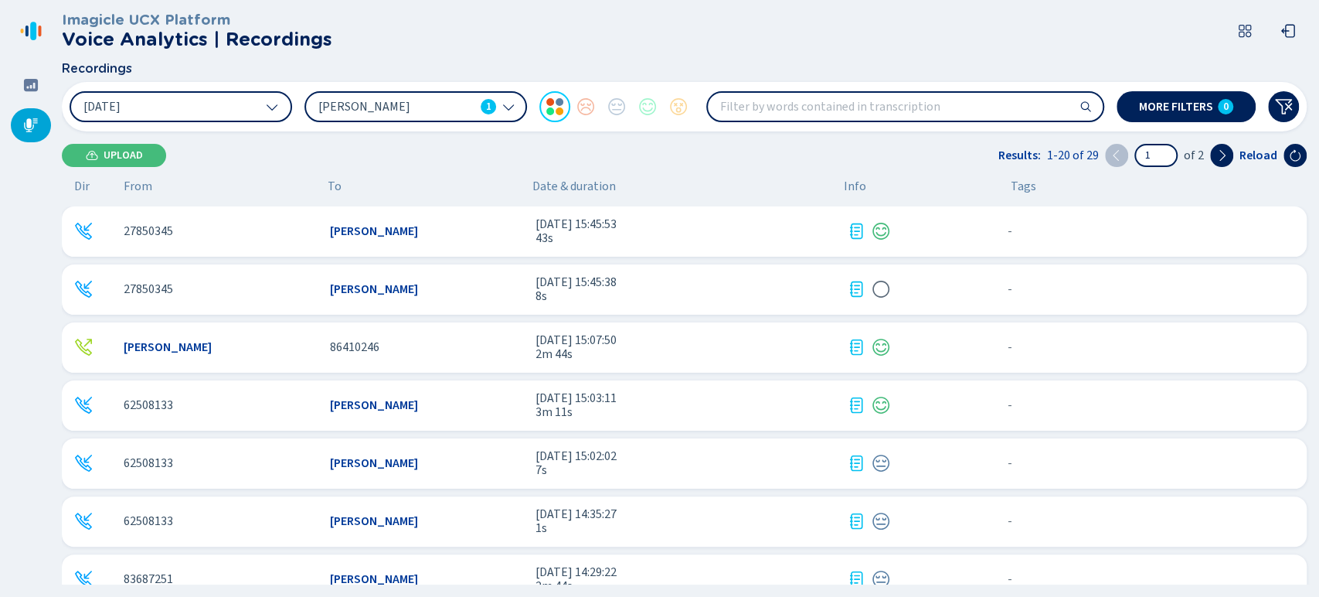
click at [475, 102] on div "Brandon Zuñiga Alvarez 1" at bounding box center [407, 106] width 178 height 17
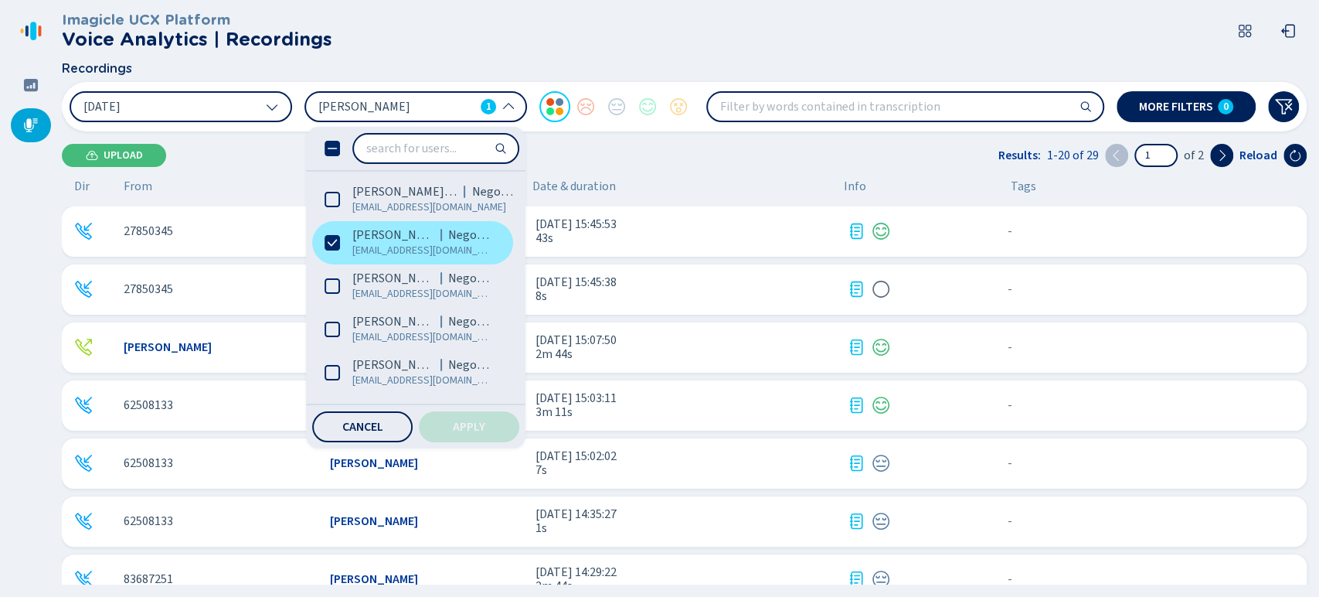
click at [339, 237] on icon at bounding box center [332, 242] width 15 height 15
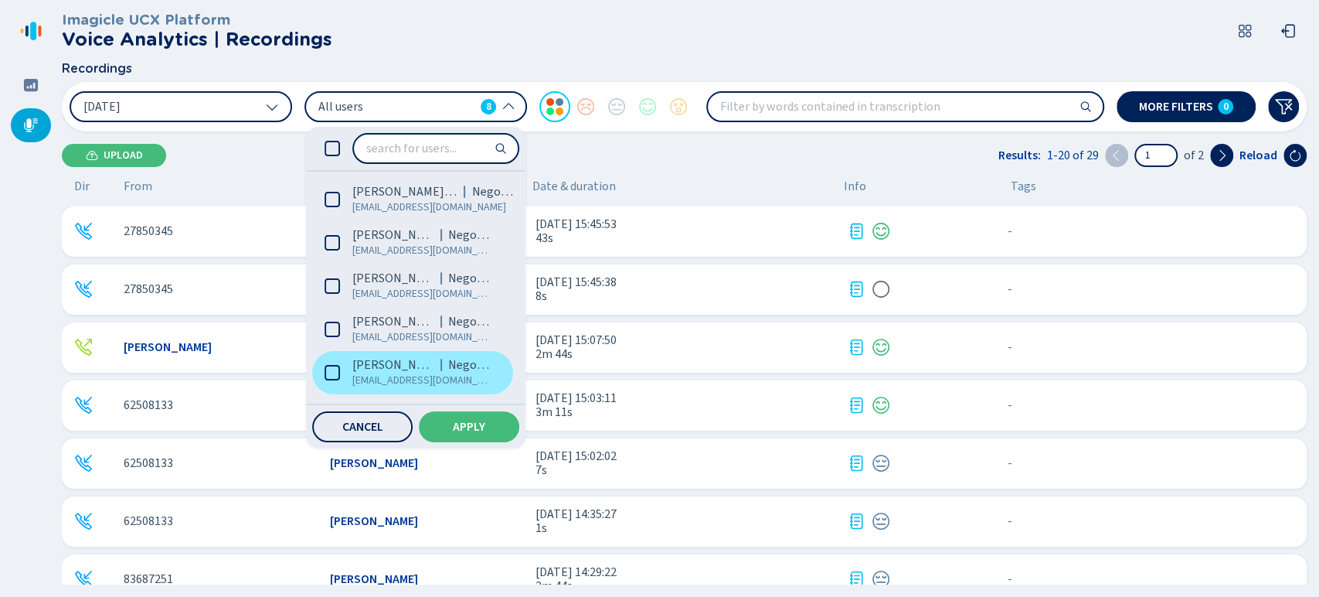
click at [332, 358] on label "[PERSON_NAME] [EMAIL_ADDRESS][DOMAIN_NAME]" at bounding box center [412, 372] width 201 height 43
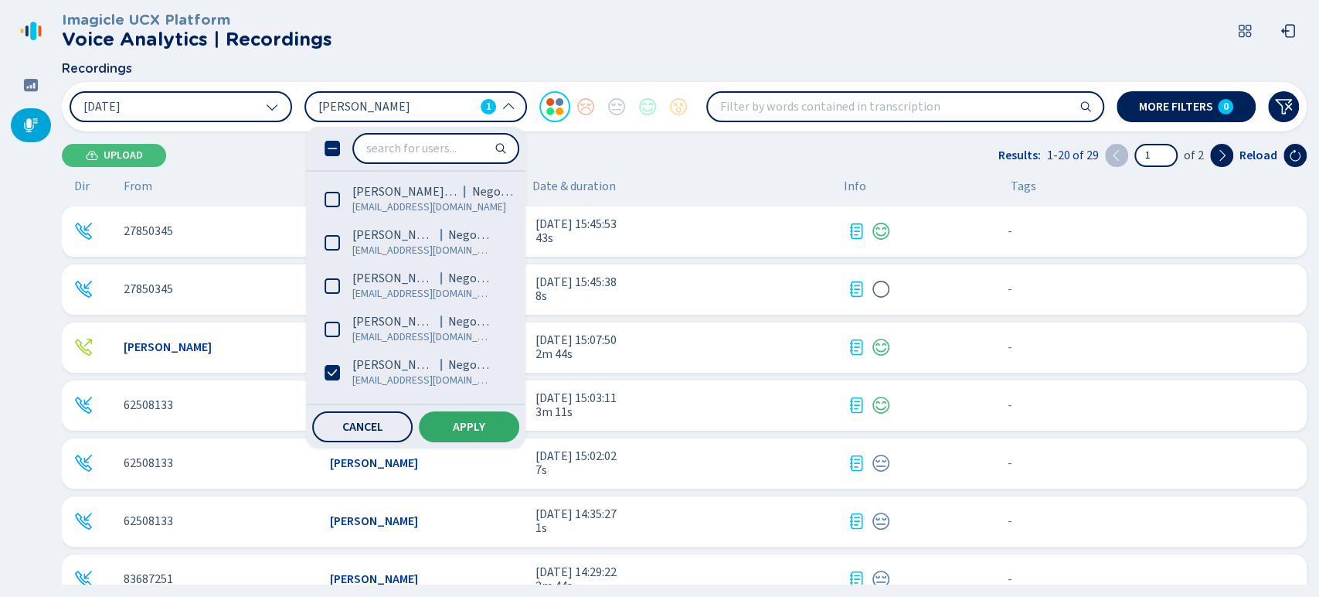
click at [474, 431] on span "Apply" at bounding box center [469, 426] width 32 height 12
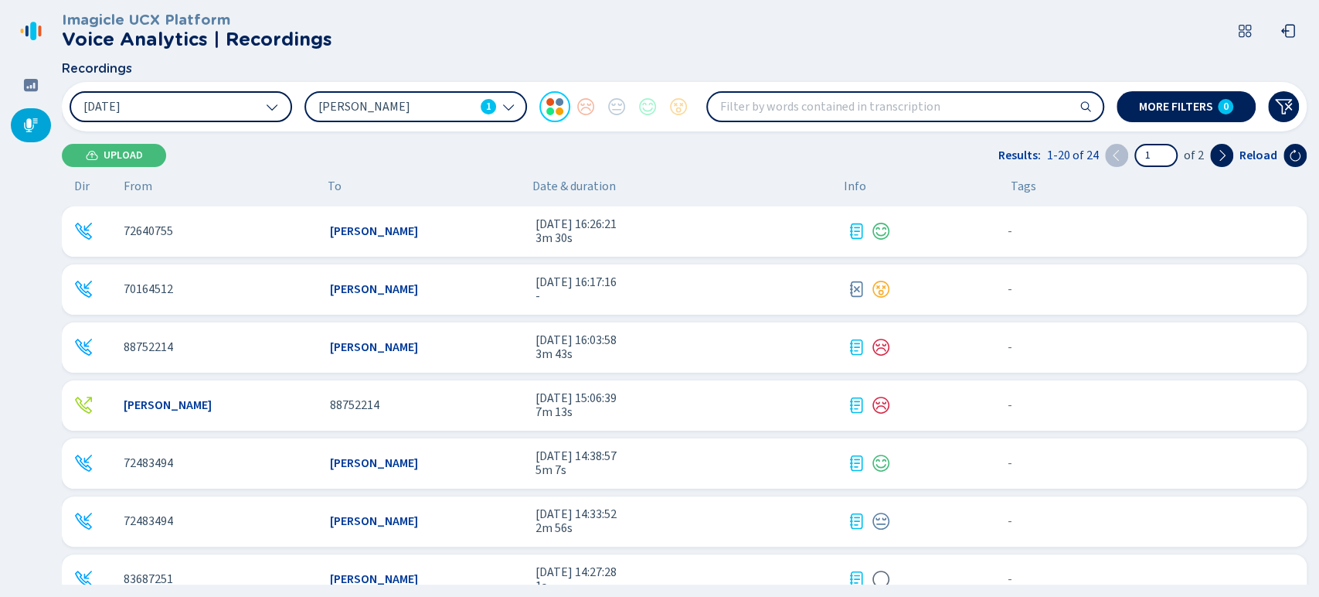
click at [216, 113] on button "[DATE]" at bounding box center [181, 106] width 223 height 31
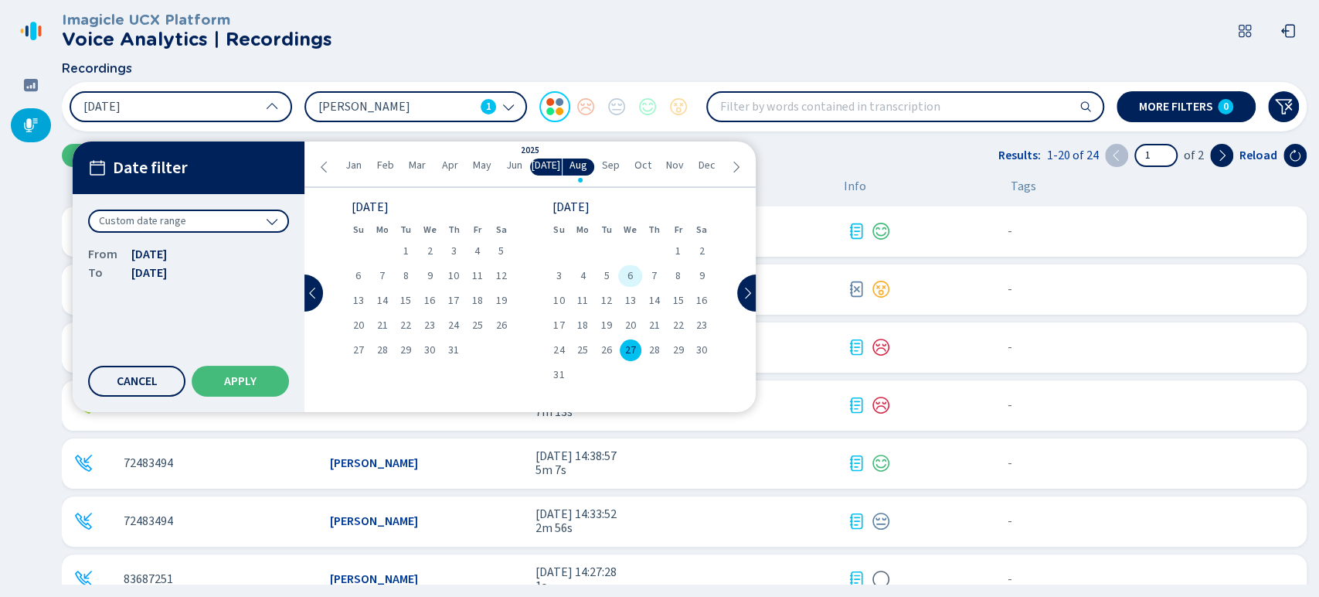
click at [625, 277] on div "6" at bounding box center [630, 276] width 24 height 22
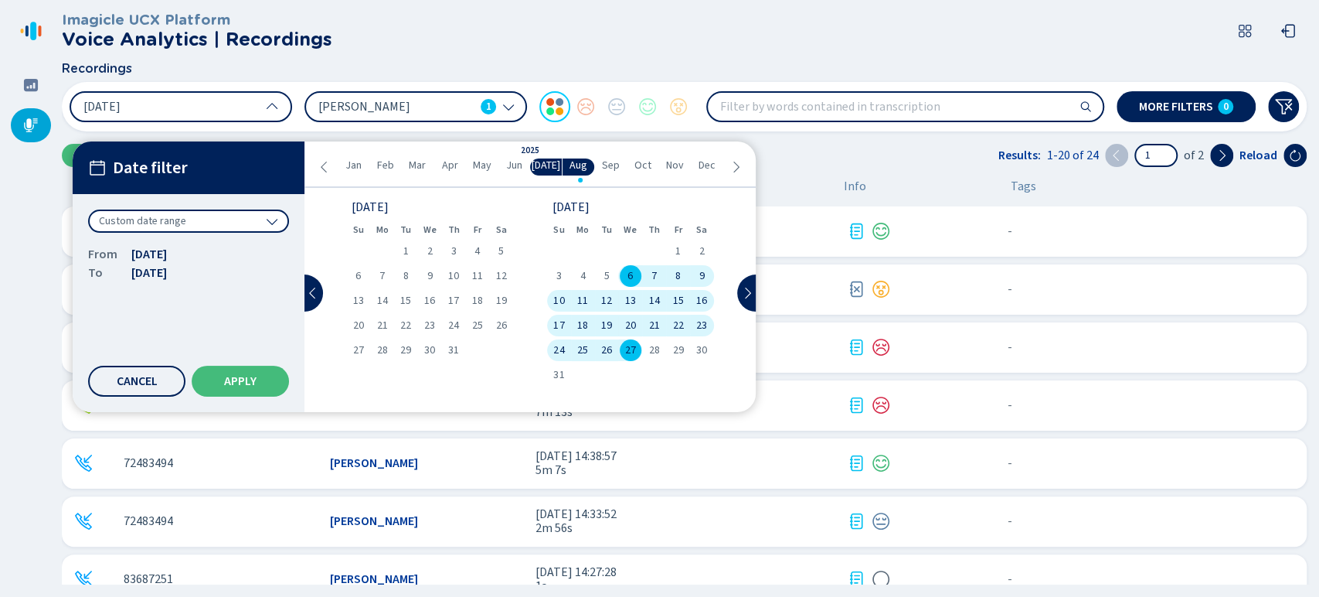
click at [637, 351] on div "27" at bounding box center [630, 350] width 24 height 22
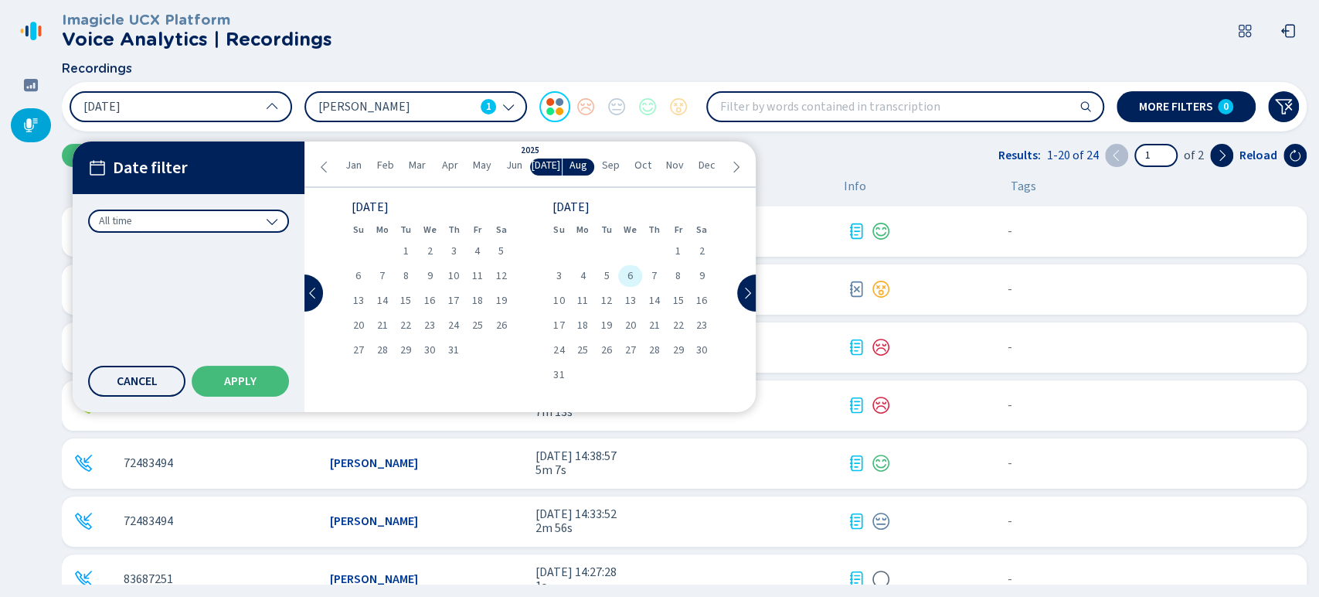
click at [628, 273] on span "6" at bounding box center [630, 276] width 5 height 11
click at [220, 380] on button "Apply" at bounding box center [240, 381] width 97 height 31
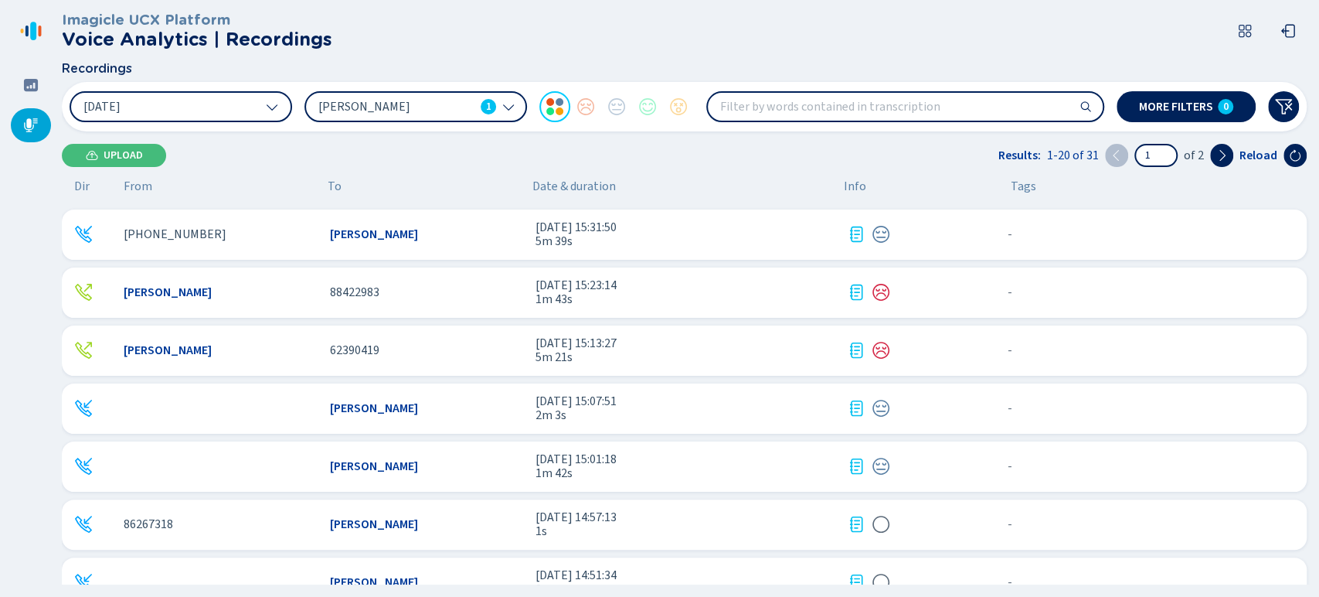
scroll to position [172, 0]
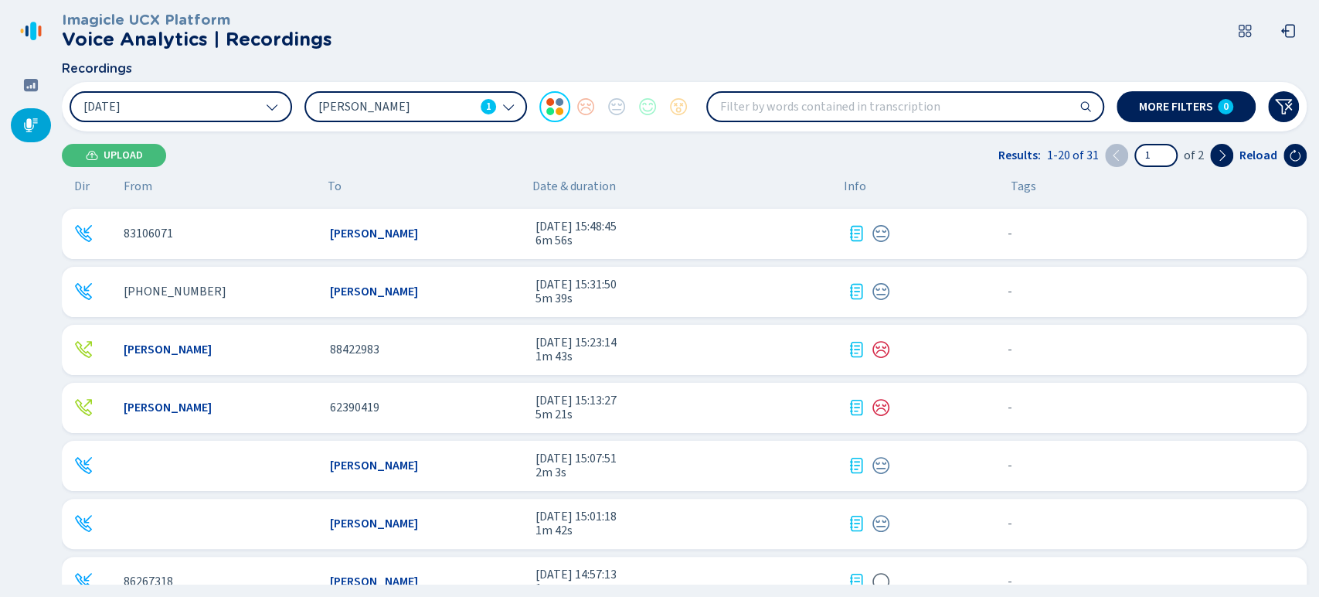
click at [648, 240] on span "6m 56s" at bounding box center [685, 240] width 299 height 14
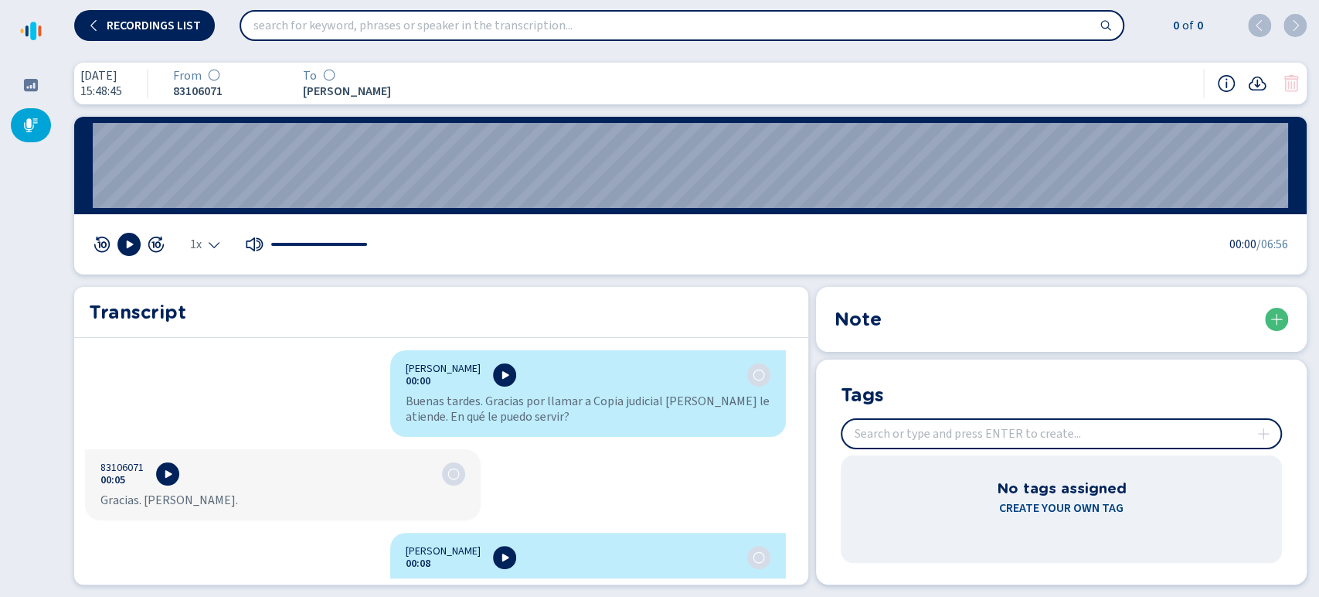
click at [38, 311] on nav at bounding box center [31, 298] width 62 height 597
click at [89, 437] on div "Ihan Lara Sanchez 00:00 Buenas tardes. Gracias por llamar a Copia judicial Ian …" at bounding box center [435, 464] width 723 height 228
click at [203, 250] on div "1x" at bounding box center [205, 244] width 30 height 12
click at [217, 209] on li "1.5x" at bounding box center [209, 197] width 36 height 25
click at [138, 248] on button at bounding box center [128, 244] width 23 height 23
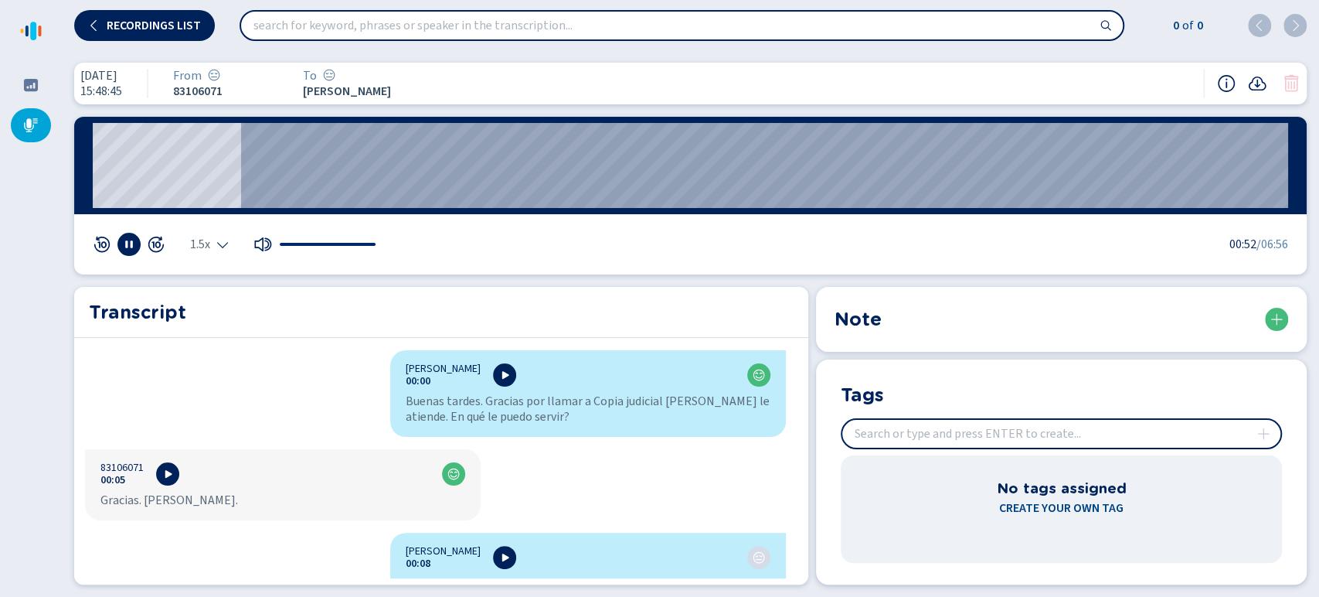
click at [119, 254] on div at bounding box center [129, 244] width 73 height 23
click at [127, 243] on rect at bounding box center [126, 245] width 2 height 8
click at [142, 240] on div at bounding box center [129, 244] width 73 height 23
click at [131, 246] on icon at bounding box center [129, 244] width 12 height 12
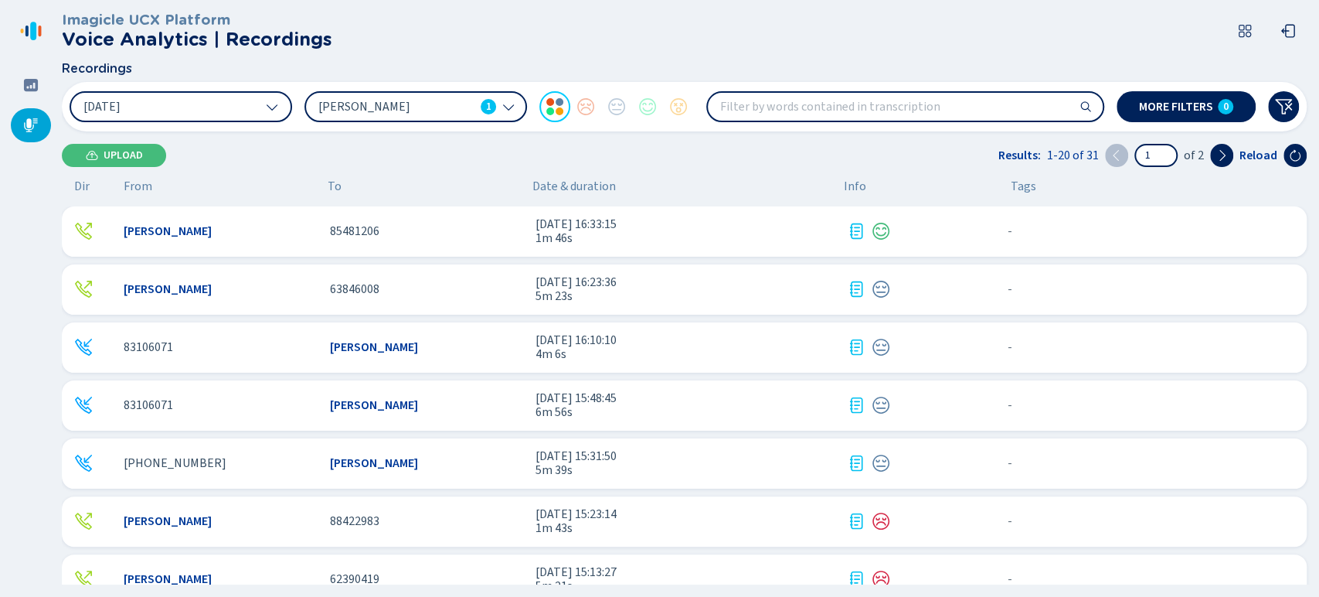
click at [477, 344] on div "[PERSON_NAME]" at bounding box center [427, 347] width 194 height 14
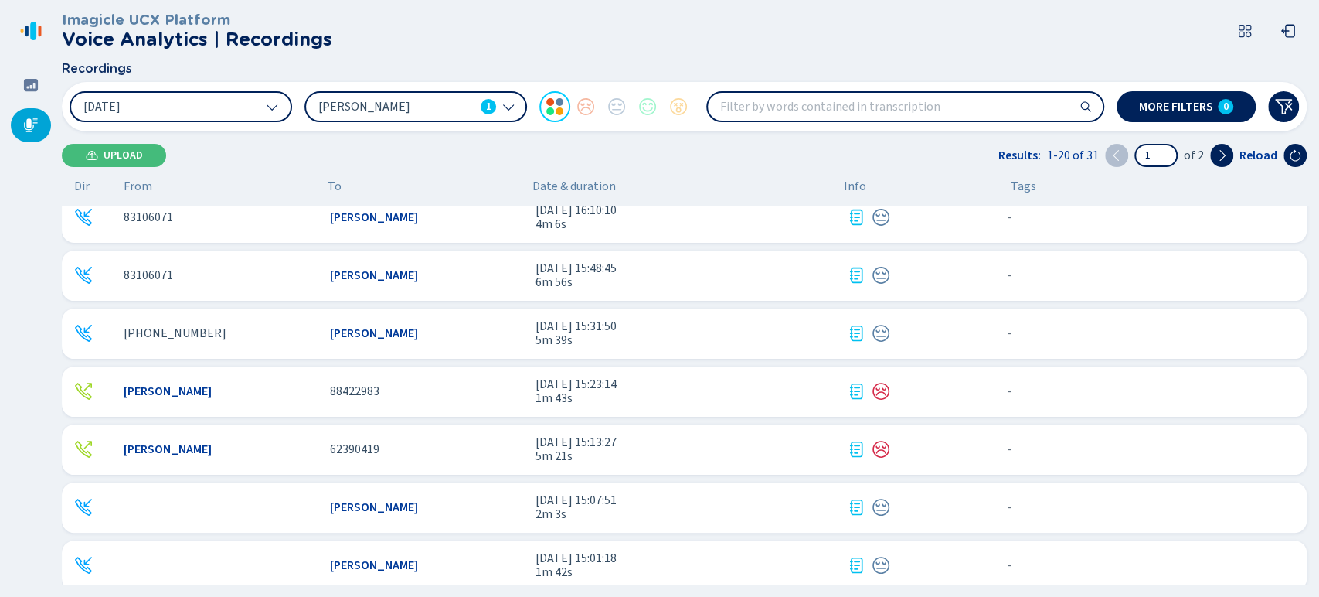
scroll to position [86, 0]
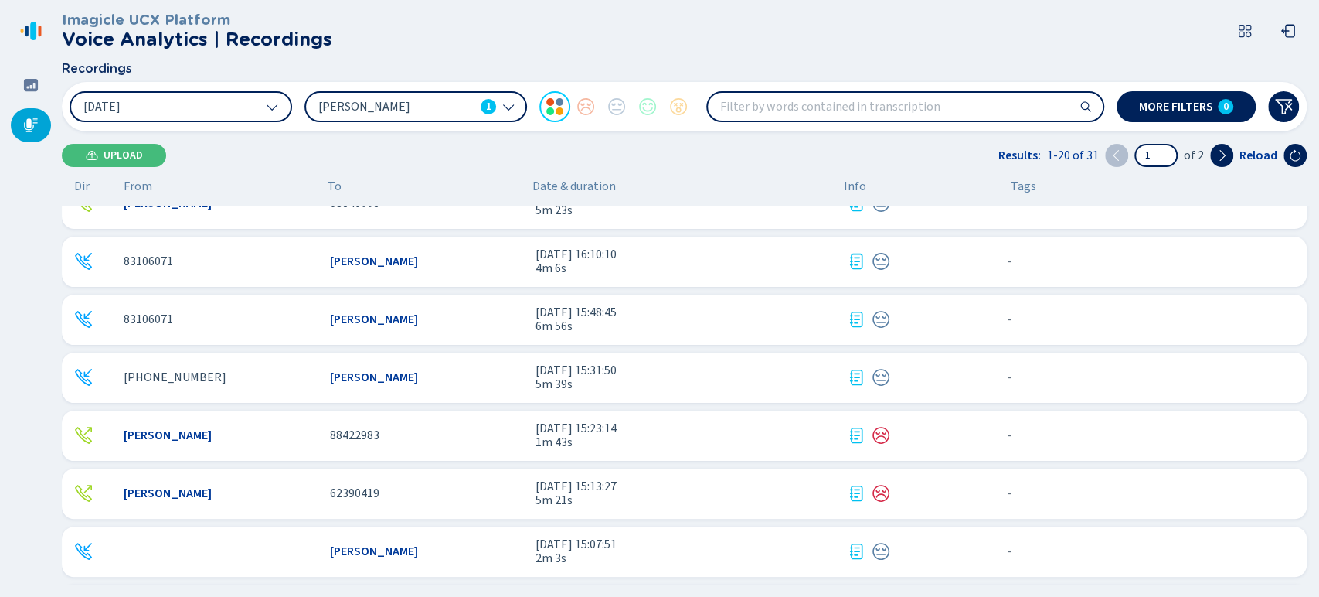
click at [631, 275] on span "4m 6s" at bounding box center [685, 268] width 299 height 14
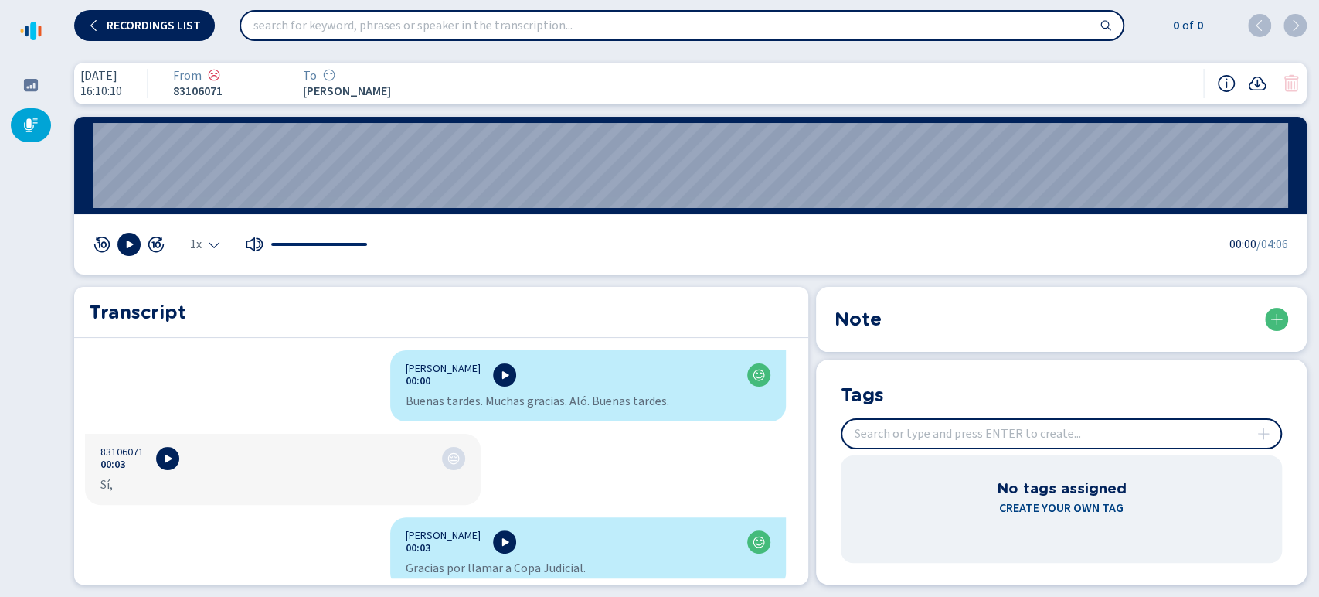
click at [141, 240] on div at bounding box center [129, 244] width 73 height 23
click at [134, 236] on button at bounding box center [128, 244] width 23 height 23
click at [216, 244] on icon "Select the playback speed" at bounding box center [214, 244] width 12 height 12
click at [215, 193] on li "1.5x" at bounding box center [209, 197] width 36 height 25
click at [146, 172] on wave "00:00 00:10" at bounding box center [691, 165] width 1196 height 85
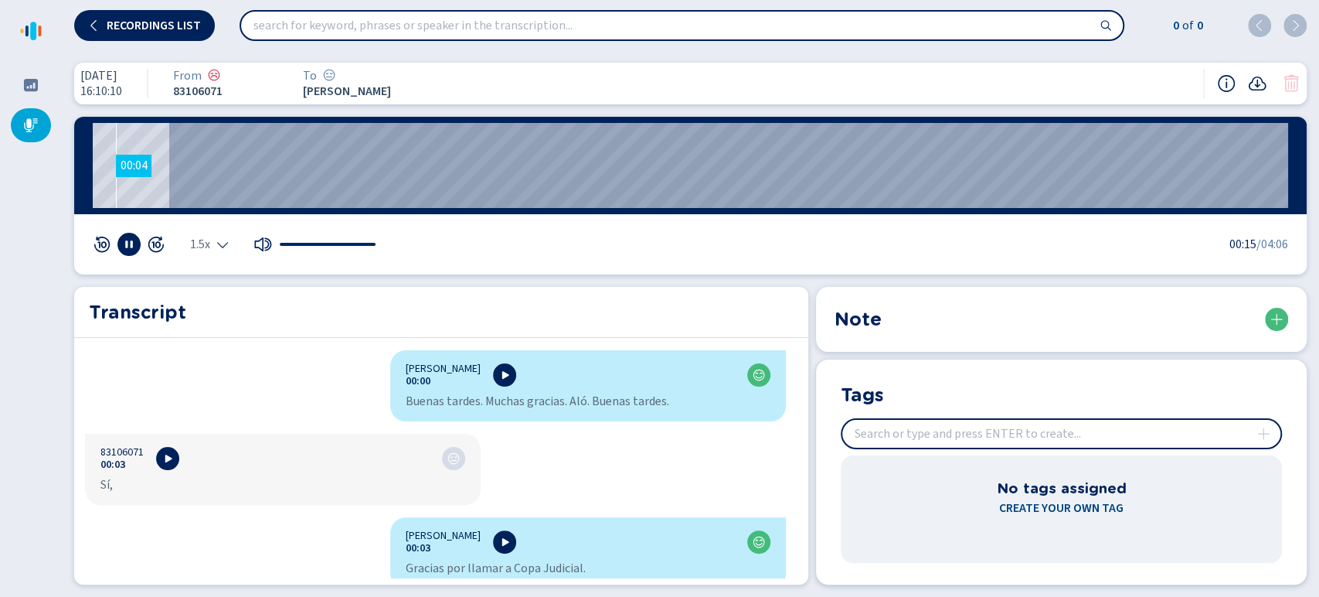
click at [116, 163] on wave "00:00 00:04" at bounding box center [691, 165] width 1196 height 85
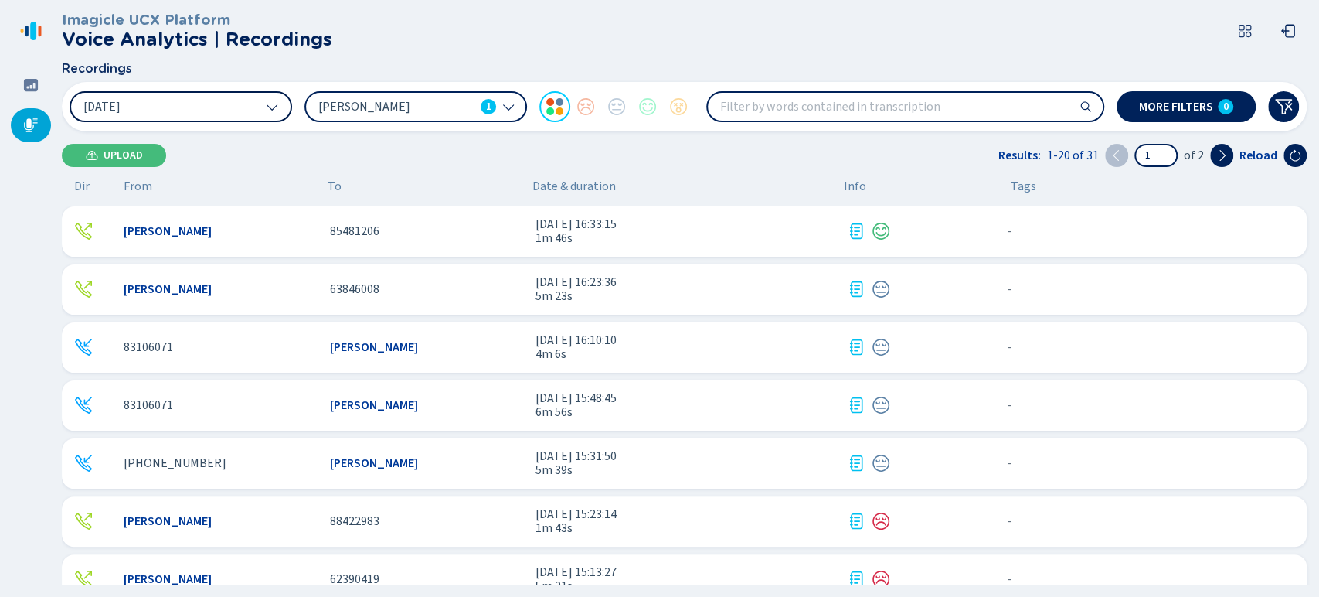
click at [199, 107] on button "6 Aug 2025" at bounding box center [181, 106] width 223 height 31
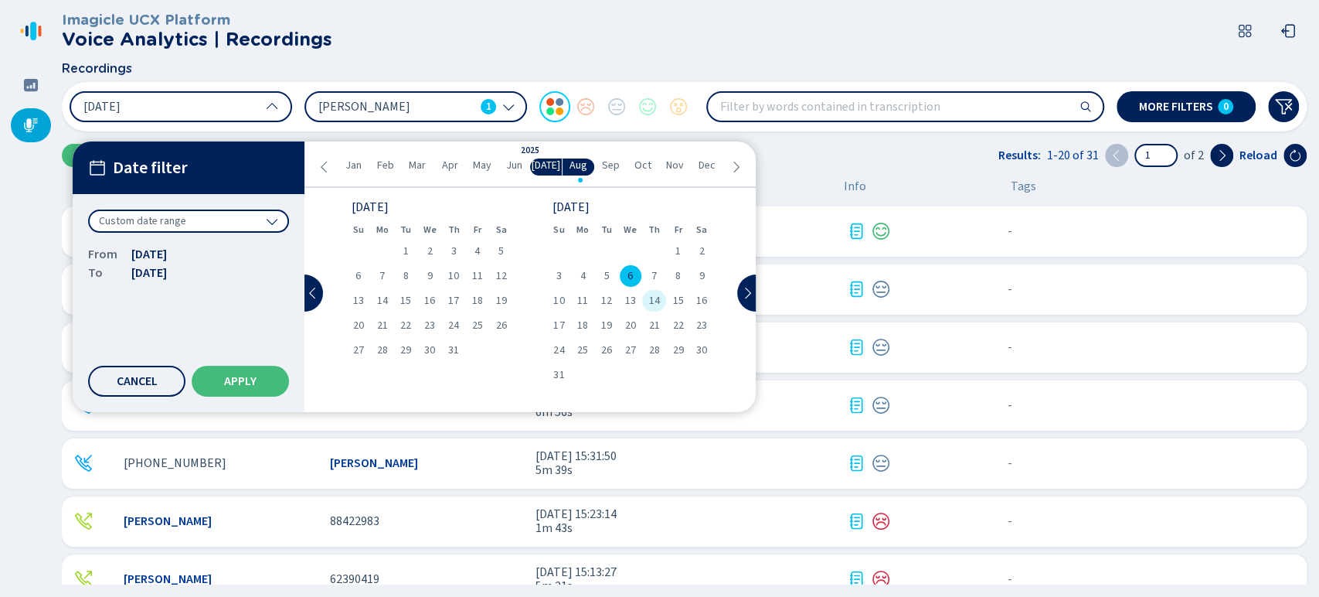
click at [646, 298] on div "14" at bounding box center [654, 301] width 24 height 22
click at [276, 380] on button "Apply" at bounding box center [240, 381] width 97 height 31
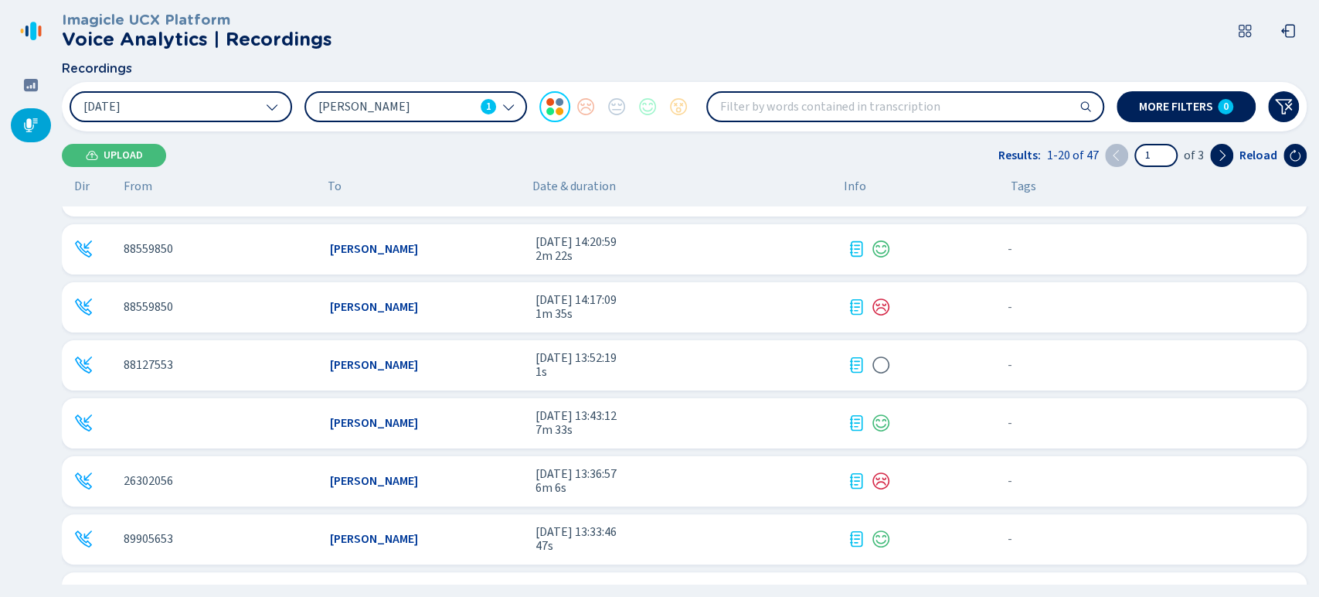
scroll to position [601, 0]
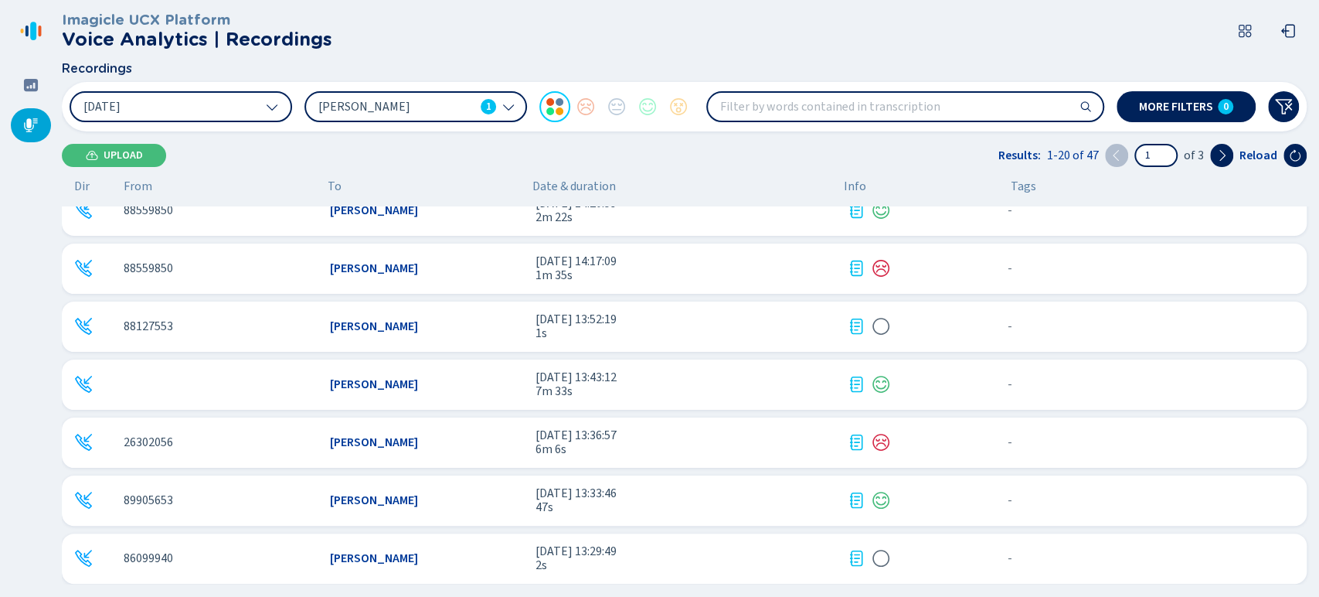
click at [478, 383] on div "[PERSON_NAME]" at bounding box center [427, 384] width 194 height 14
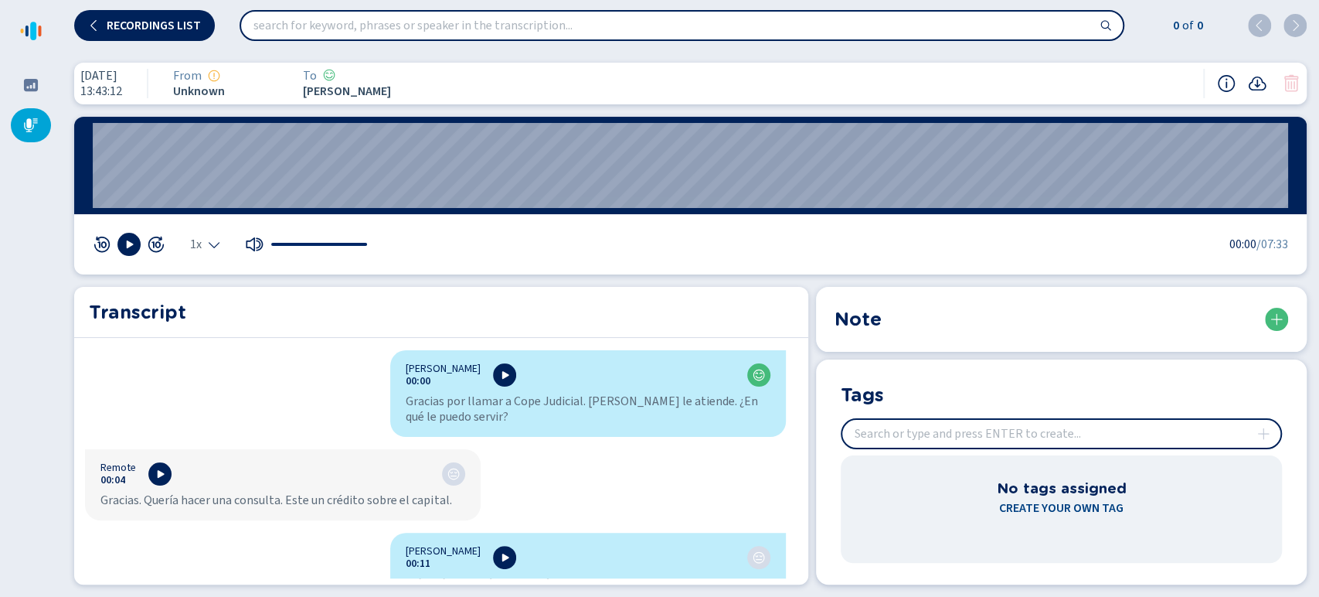
click at [209, 240] on icon "Select the playback speed" at bounding box center [214, 244] width 12 height 12
click at [209, 186] on li "1.5x" at bounding box center [209, 197] width 36 height 25
click at [123, 247] on icon at bounding box center [129, 244] width 12 height 12
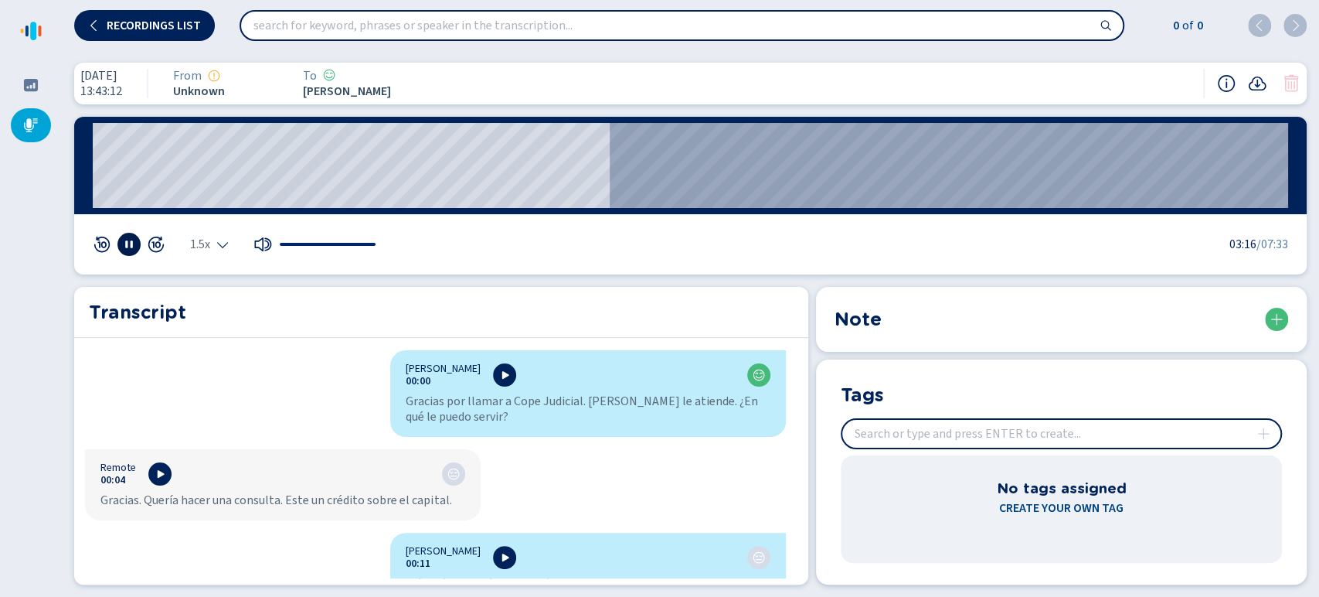
click at [124, 239] on icon at bounding box center [129, 244] width 12 height 12
click at [123, 242] on icon at bounding box center [129, 244] width 12 height 12
drag, startPoint x: 133, startPoint y: 237, endPoint x: 247, endPoint y: 231, distance: 114.5
click at [132, 237] on button at bounding box center [128, 244] width 23 height 23
click at [511, 173] on wave "02:42" at bounding box center [691, 165] width 1196 height 85
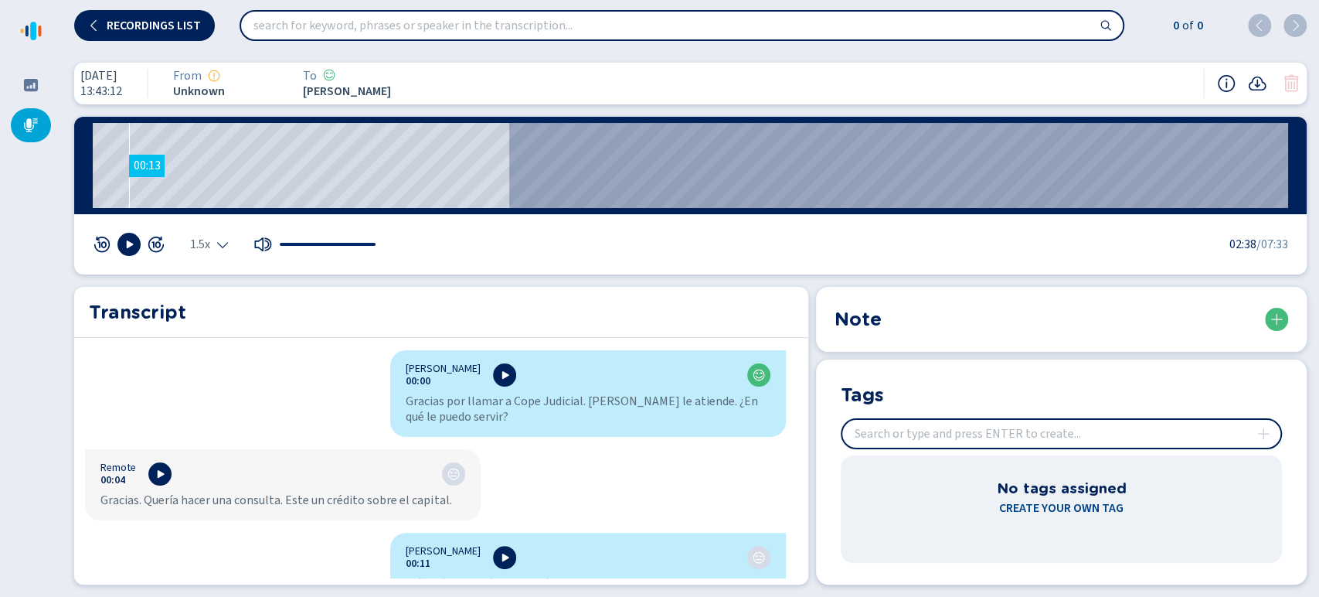
click at [129, 164] on wave "00:13" at bounding box center [691, 165] width 1196 height 85
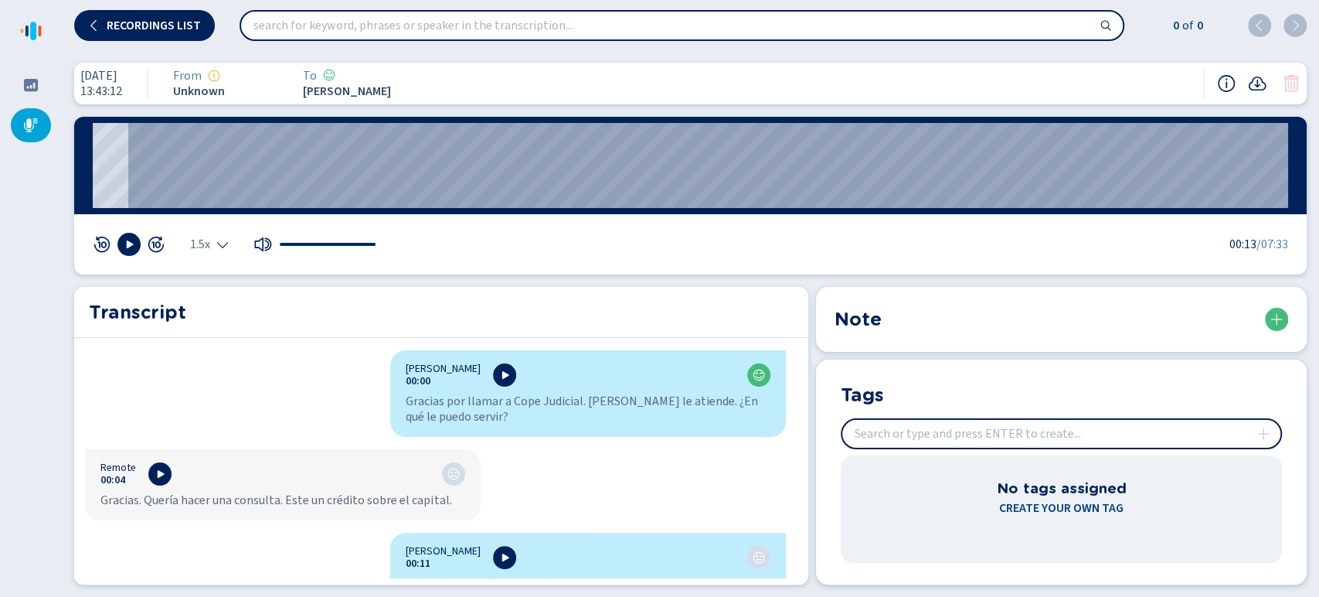
click at [124, 248] on icon at bounding box center [129, 244] width 12 height 12
click at [129, 243] on icon at bounding box center [129, 244] width 12 height 12
click at [129, 243] on icon at bounding box center [130, 244] width 7 height 8
click at [184, 158] on wave "00:34" at bounding box center [691, 165] width 1196 height 85
click at [142, 166] on wave "00:18" at bounding box center [691, 165] width 1196 height 85
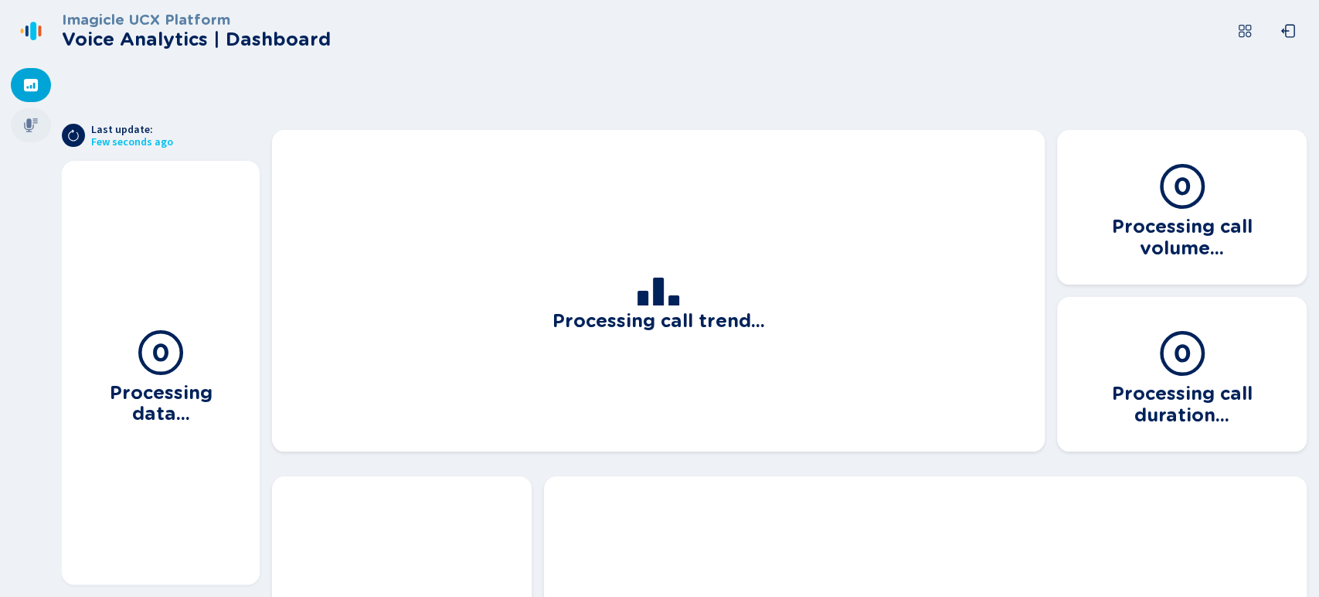
click at [23, 116] on div at bounding box center [31, 125] width 40 height 34
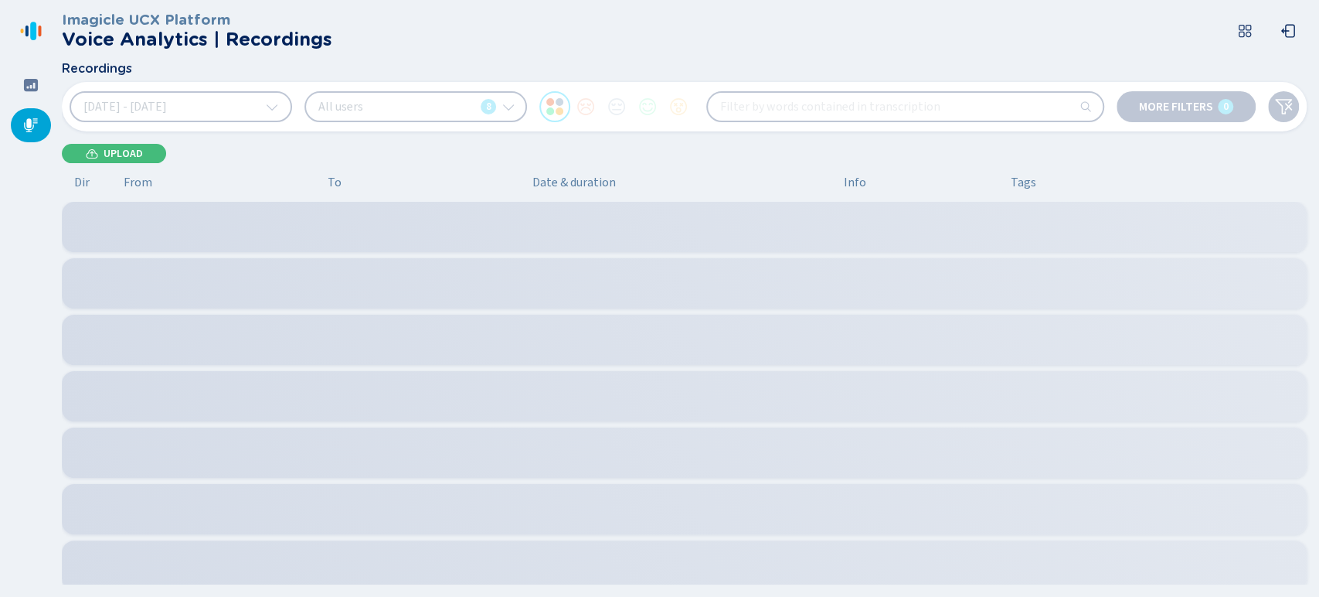
click at [260, 111] on button "[DATE] - [DATE]" at bounding box center [181, 106] width 223 height 31
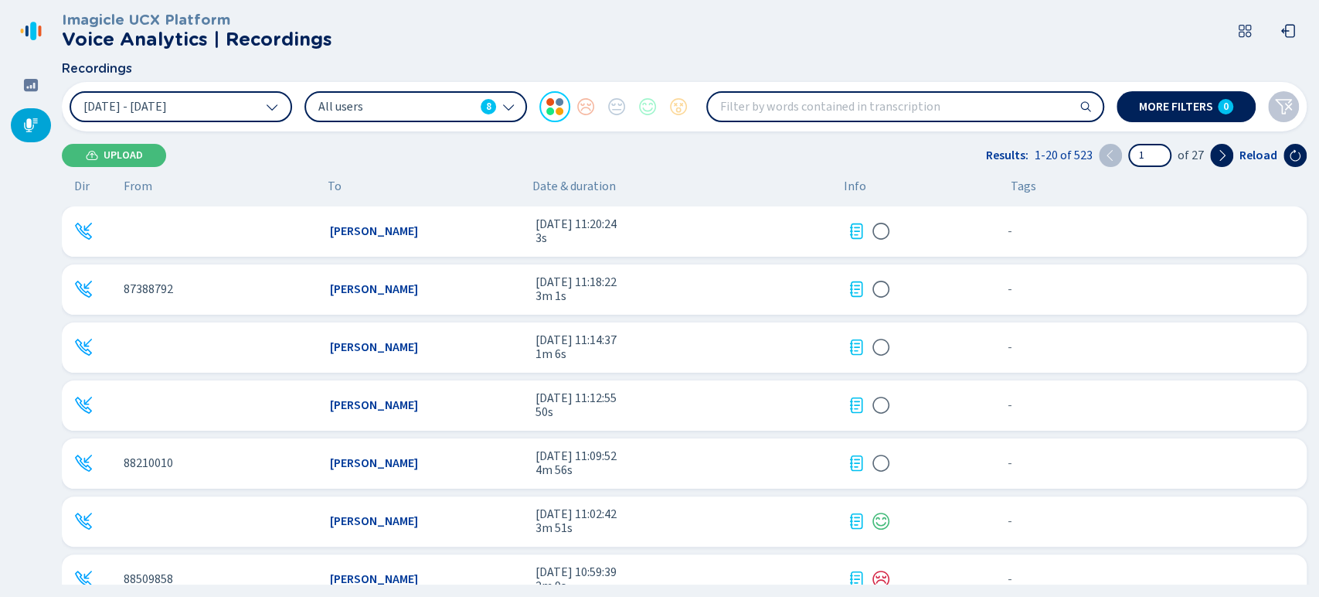
click at [219, 80] on div "Recordings" at bounding box center [684, 72] width 1245 height 20
click at [223, 98] on button "[DATE] - [DATE]" at bounding box center [181, 106] width 223 height 31
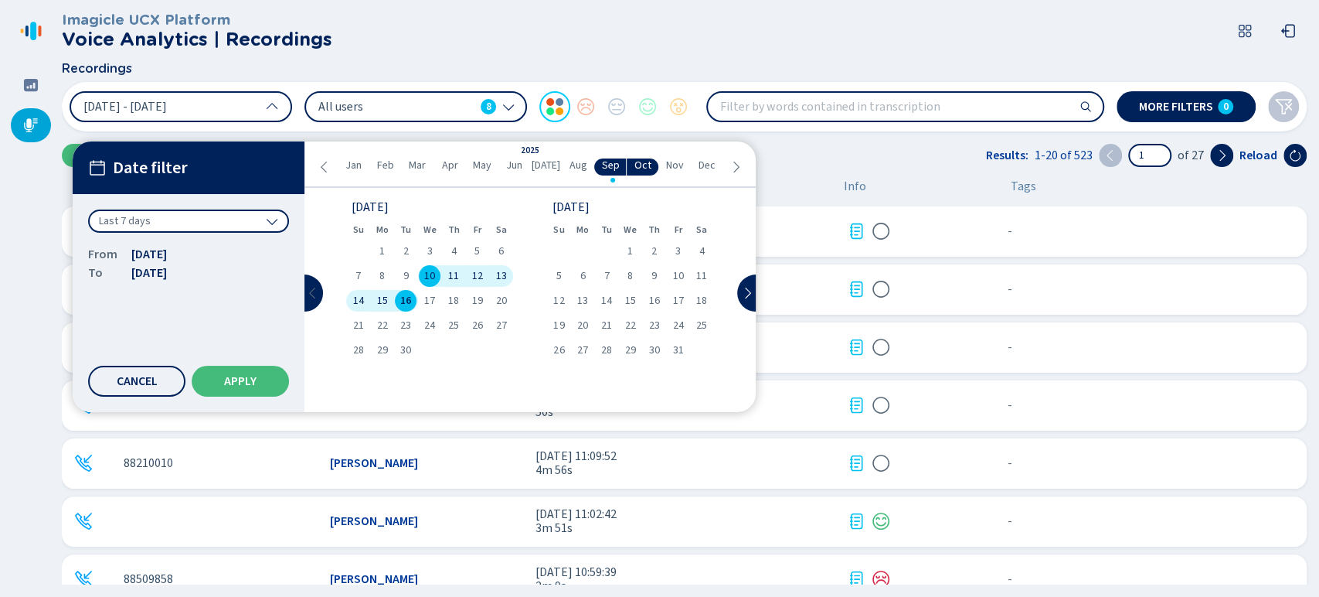
click at [315, 285] on button at bounding box center [314, 292] width 19 height 37
click at [653, 305] on span "14" at bounding box center [654, 300] width 11 height 11
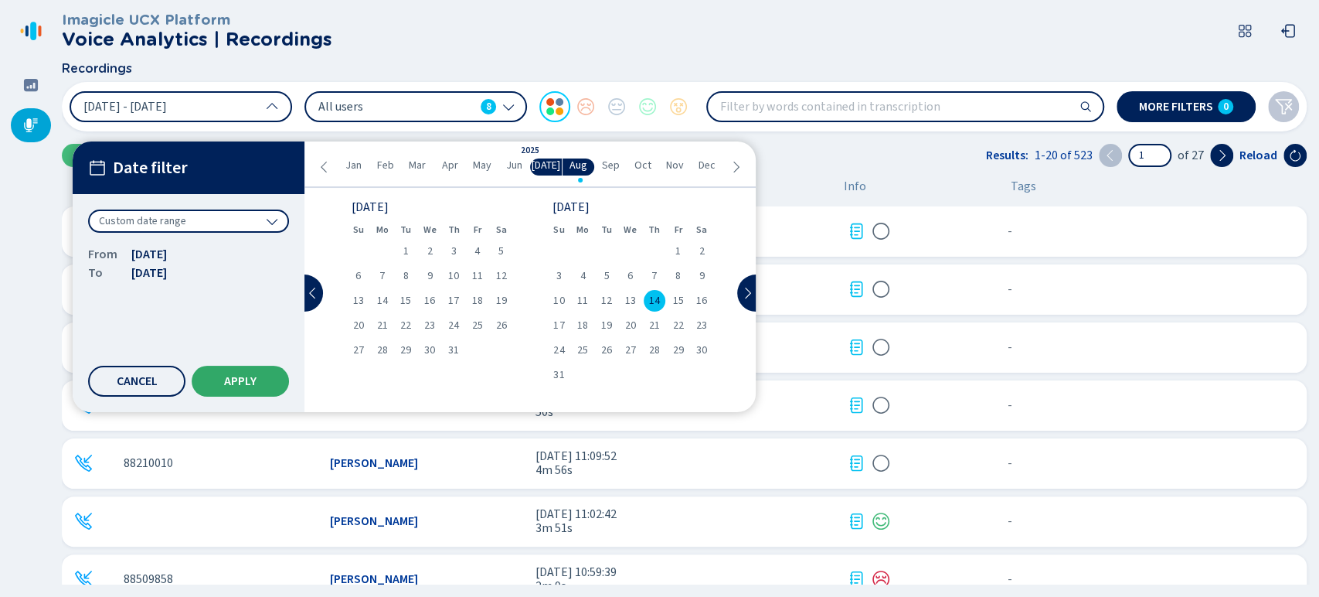
click at [262, 376] on button "Apply" at bounding box center [240, 381] width 97 height 31
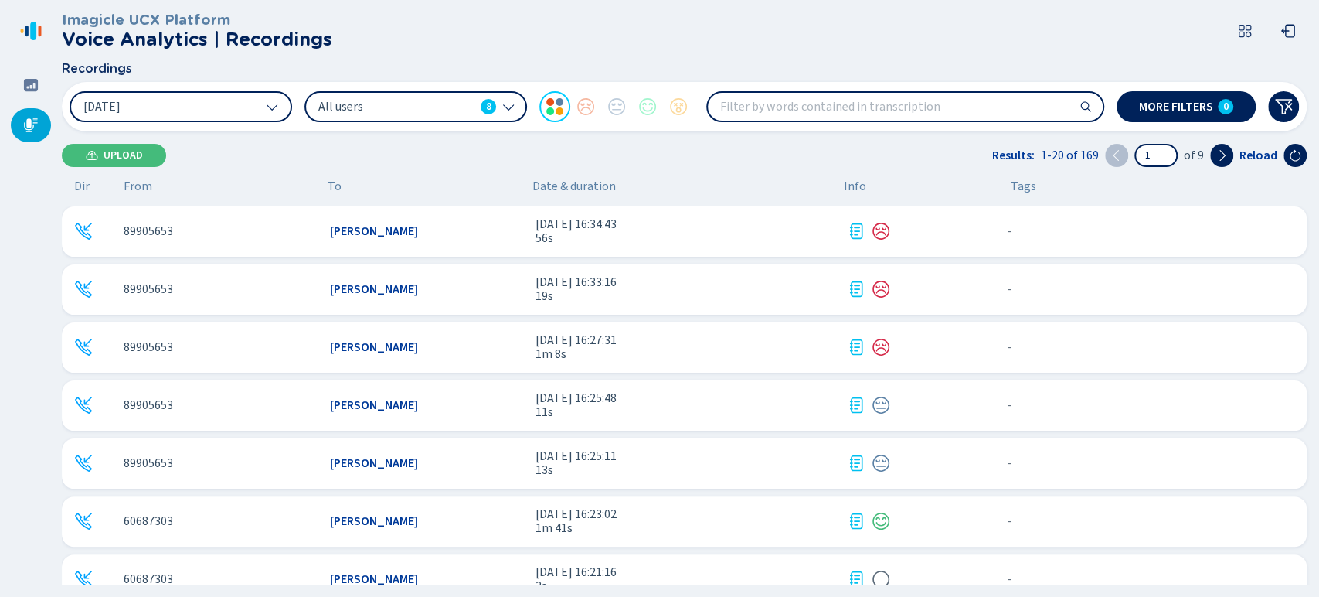
click at [390, 124] on div "[DATE] All users 8 More filters 0" at bounding box center [684, 106] width 1245 height 49
click at [403, 107] on span "All users" at bounding box center [396, 106] width 156 height 17
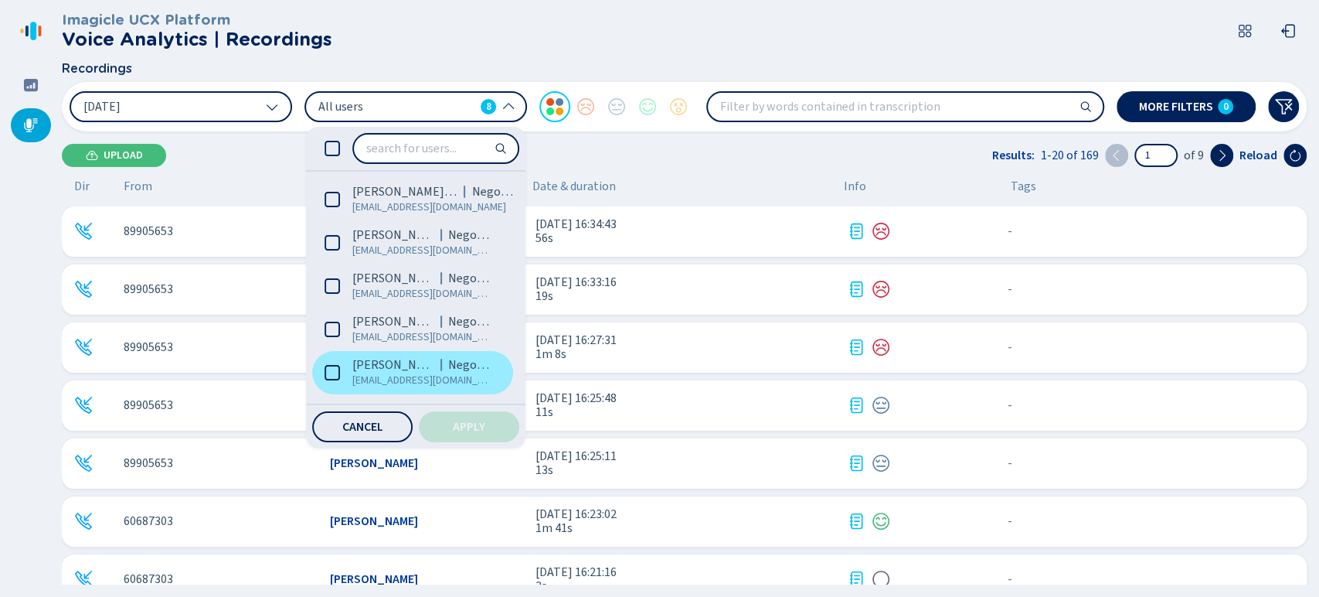
click at [335, 359] on label "[PERSON_NAME] [EMAIL_ADDRESS][DOMAIN_NAME]" at bounding box center [412, 372] width 201 height 43
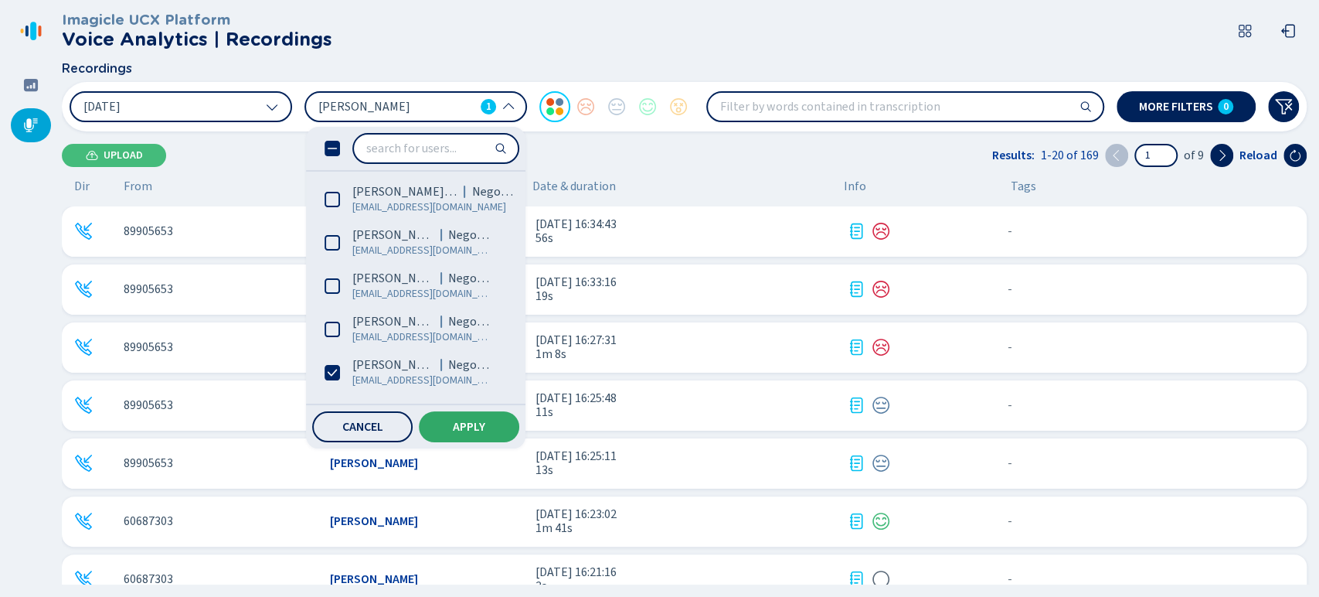
click at [458, 418] on button "Apply" at bounding box center [469, 426] width 100 height 31
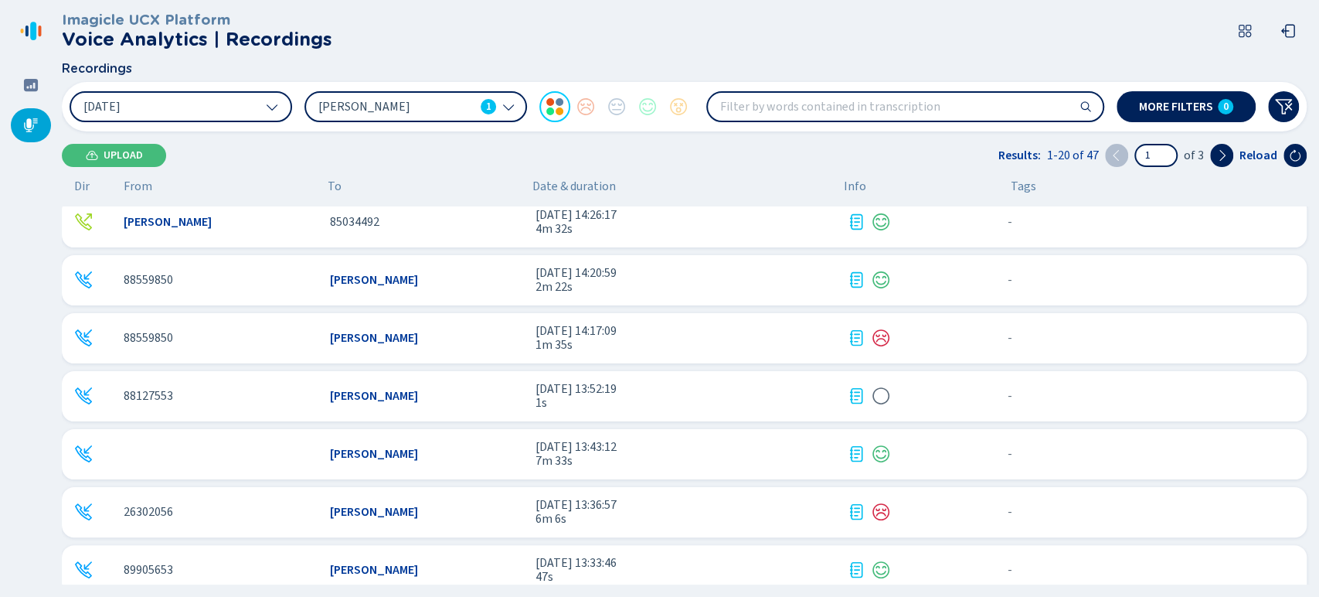
scroll to position [601, 0]
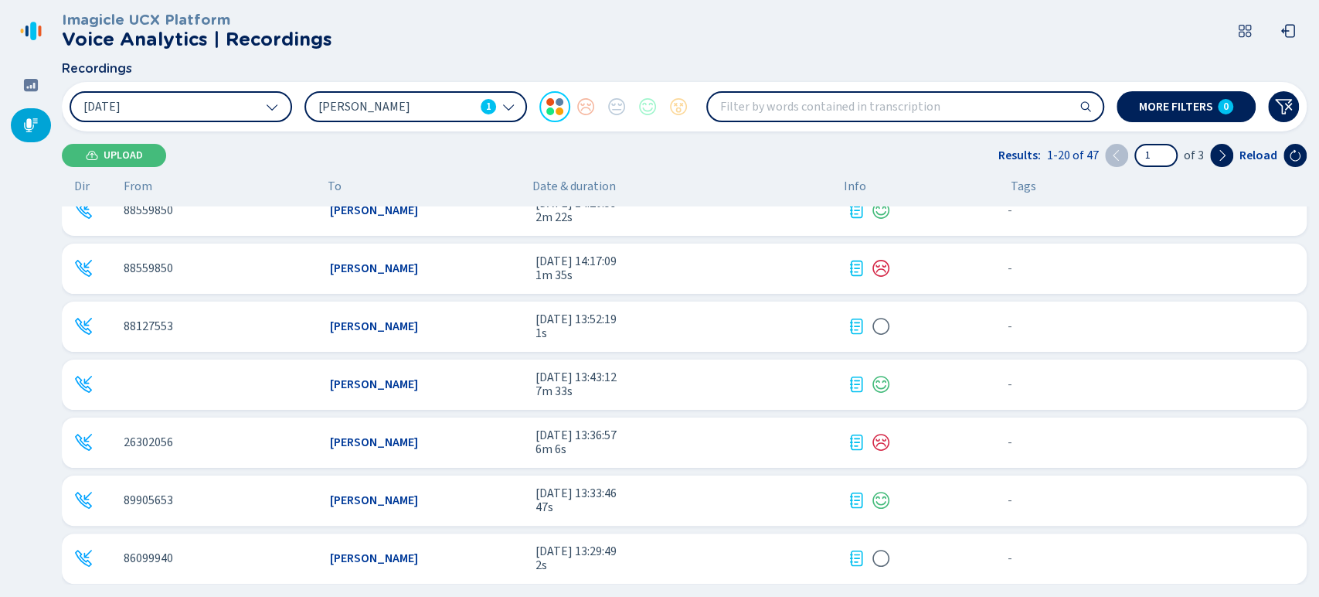
click at [412, 382] on span "[PERSON_NAME]" at bounding box center [374, 384] width 88 height 14
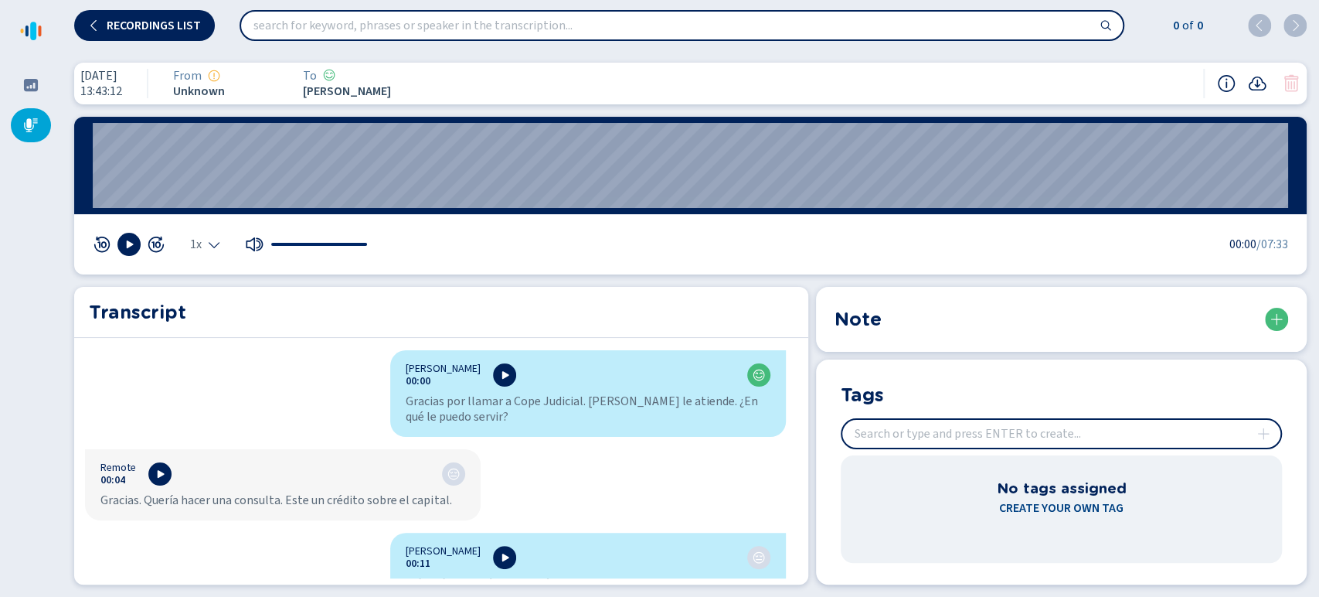
click at [190, 245] on span "1x" at bounding box center [196, 244] width 12 height 12
click at [214, 196] on li "1.5x" at bounding box center [209, 197] width 36 height 25
click at [124, 240] on icon at bounding box center [129, 244] width 12 height 12
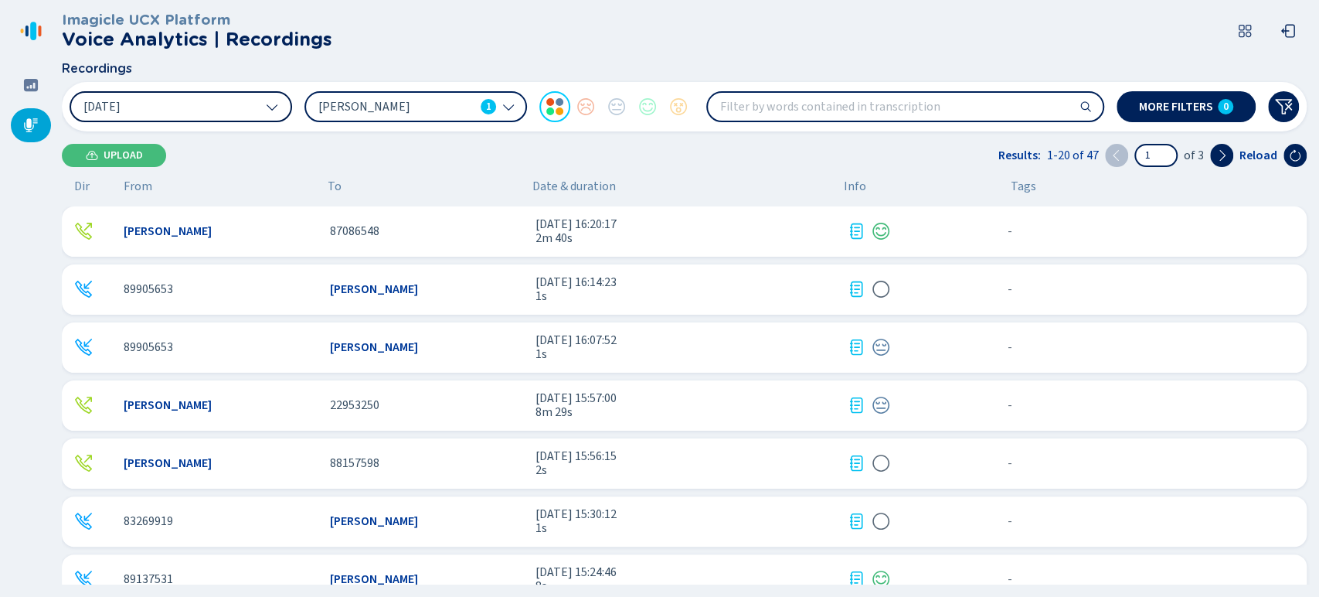
click at [111, 100] on span "[DATE]" at bounding box center [101, 106] width 37 height 12
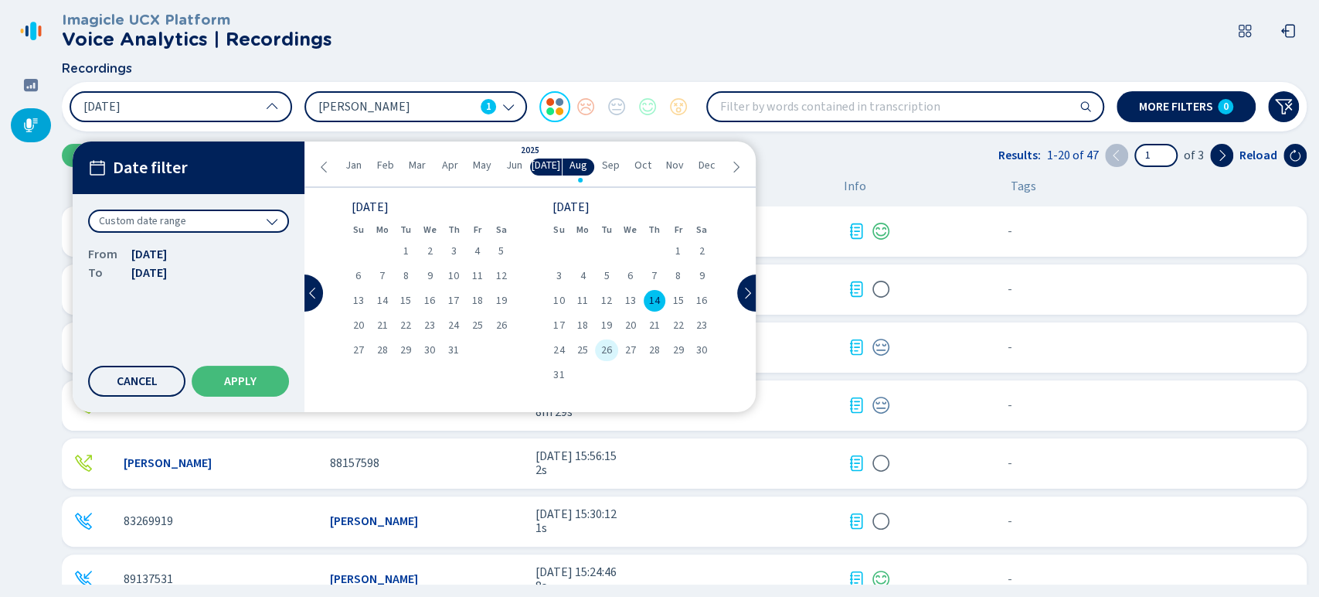
click at [600, 349] on div "26" at bounding box center [607, 350] width 24 height 22
click at [618, 350] on div "27" at bounding box center [630, 350] width 24 height 22
click at [613, 348] on div "26" at bounding box center [607, 350] width 24 height 22
click at [611, 348] on span "26" at bounding box center [606, 350] width 11 height 11
click at [614, 348] on div "26" at bounding box center [607, 350] width 24 height 22
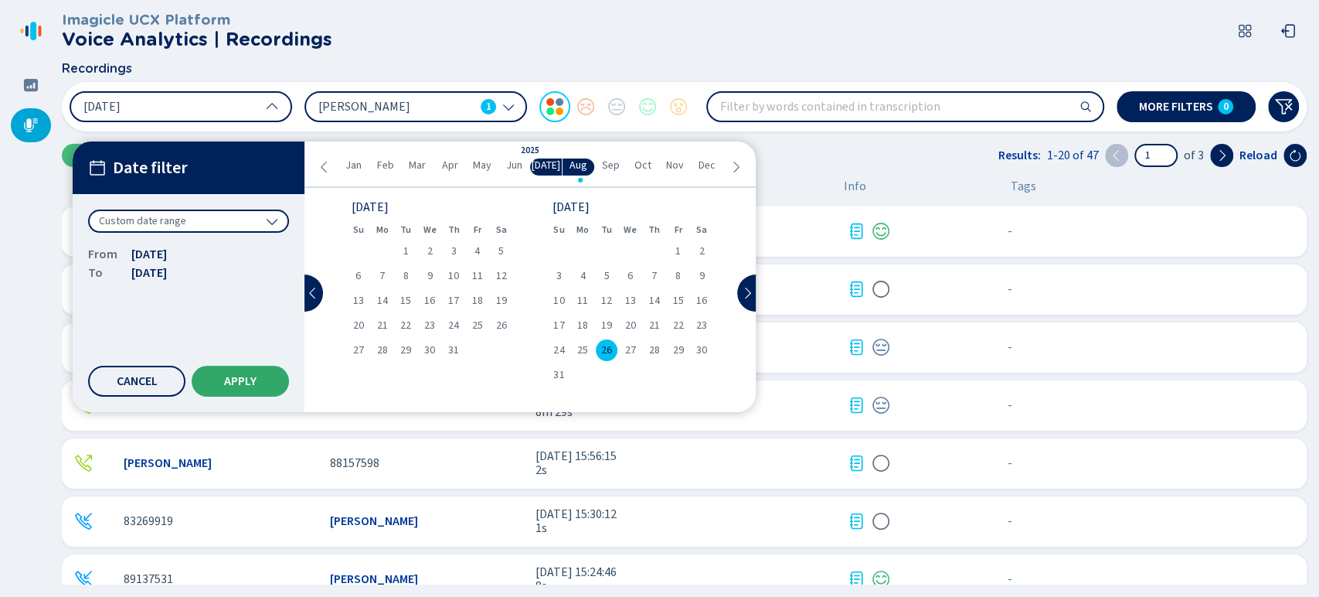
click at [249, 376] on span "Apply" at bounding box center [240, 381] width 32 height 12
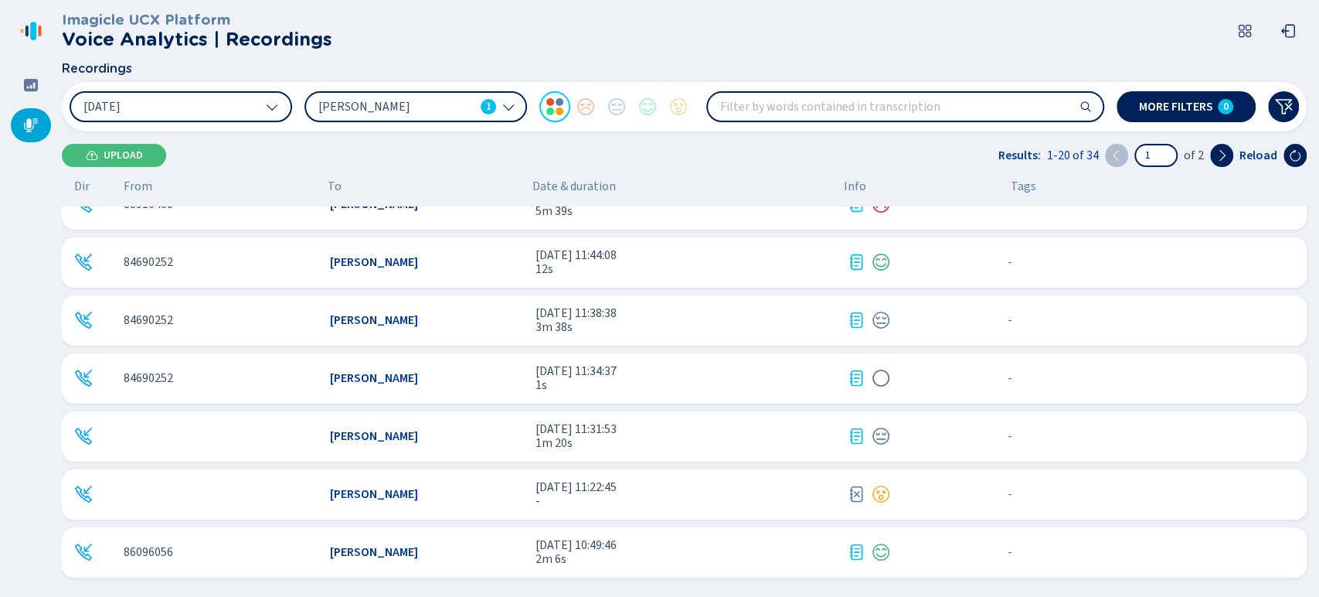
scroll to position [779, 0]
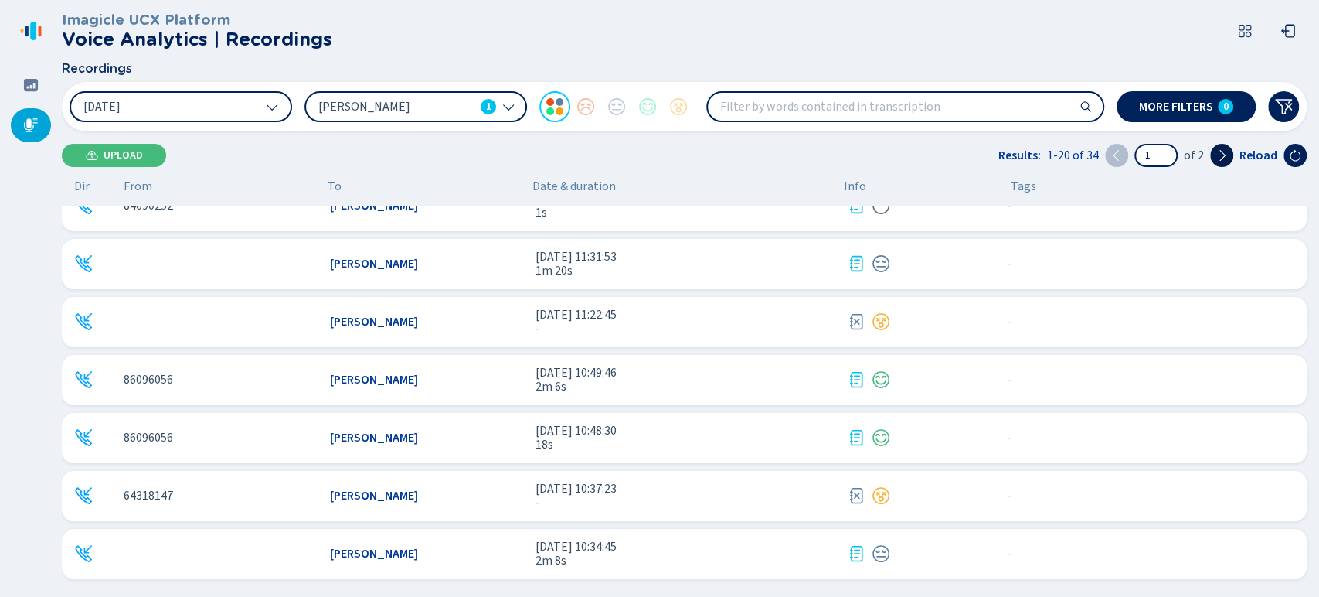
click at [1217, 164] on button at bounding box center [1221, 155] width 23 height 23
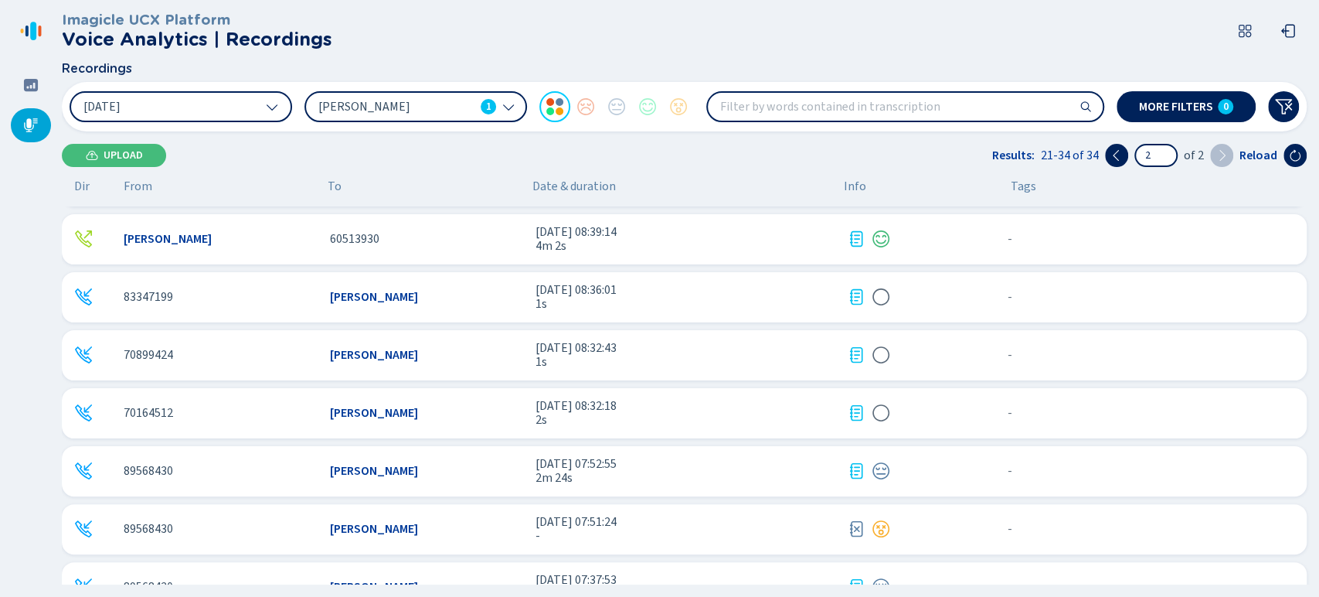
scroll to position [431, 0]
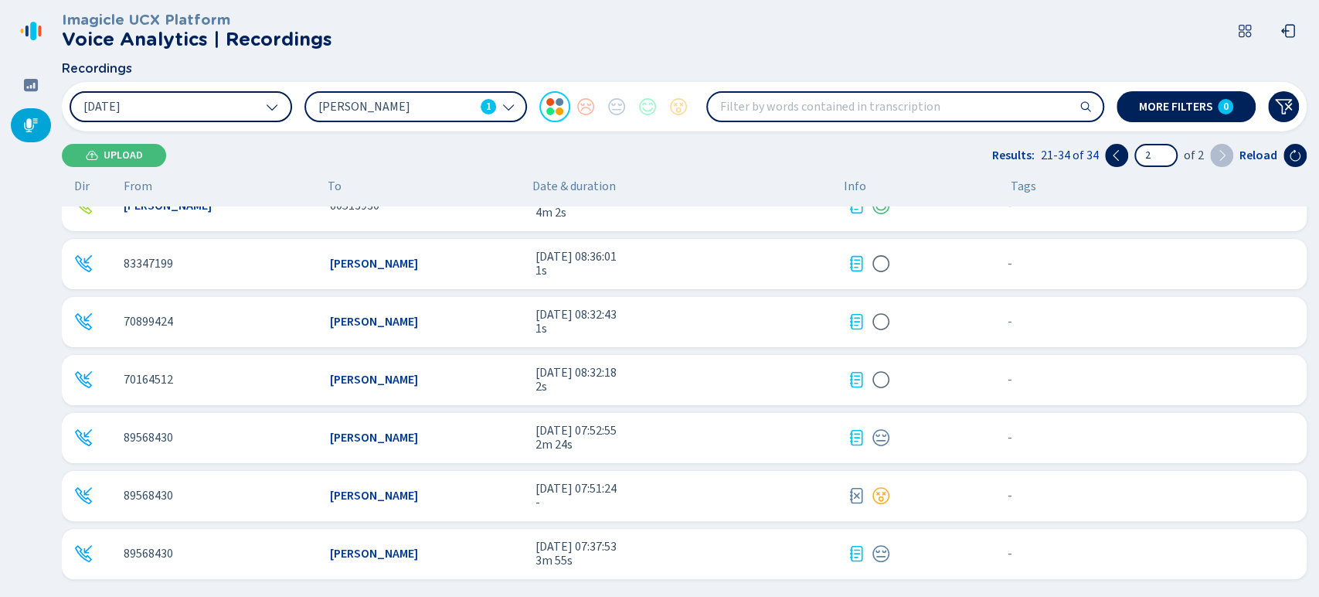
click at [238, 111] on button "[DATE]" at bounding box center [181, 106] width 223 height 31
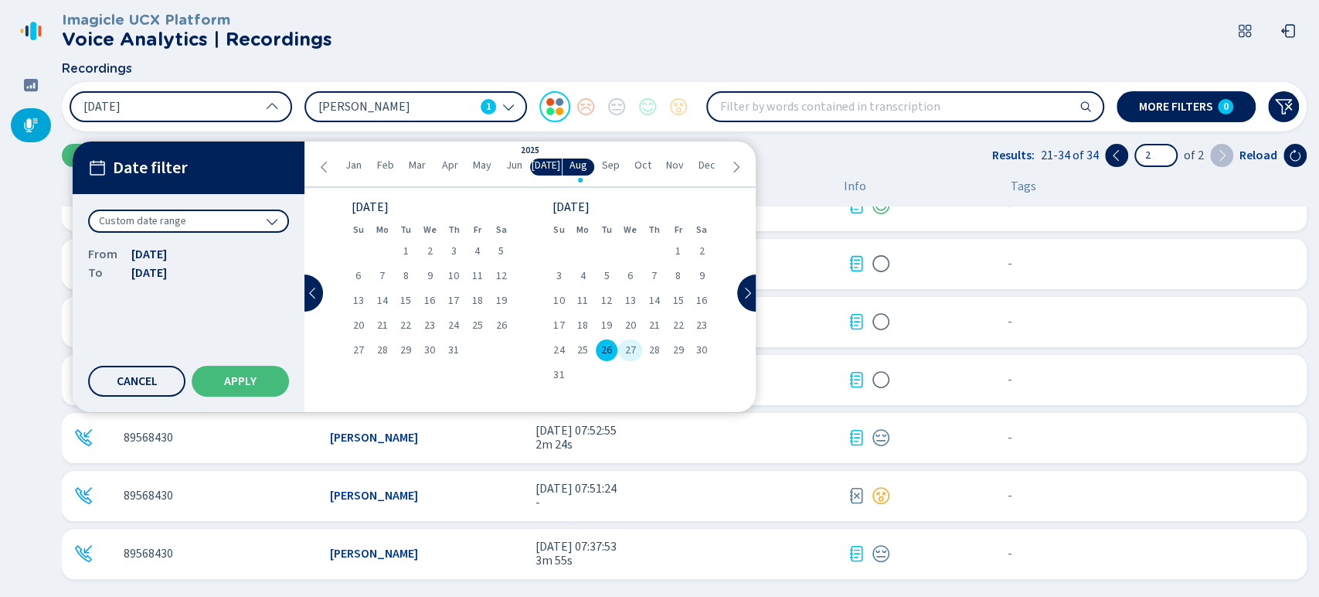
click at [622, 349] on div "27" at bounding box center [630, 350] width 24 height 22
click at [625, 348] on span "27" at bounding box center [630, 350] width 11 height 11
click at [638, 346] on div "27" at bounding box center [630, 350] width 24 height 22
click at [261, 379] on button "Apply" at bounding box center [240, 381] width 97 height 31
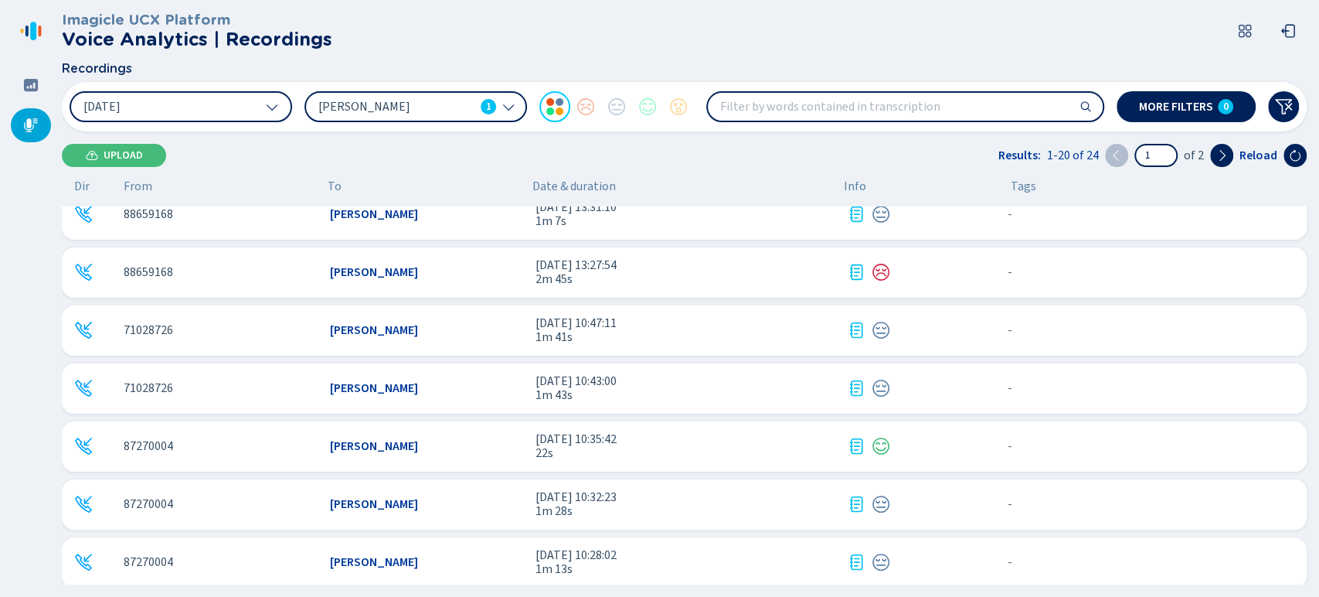
scroll to position [779, 0]
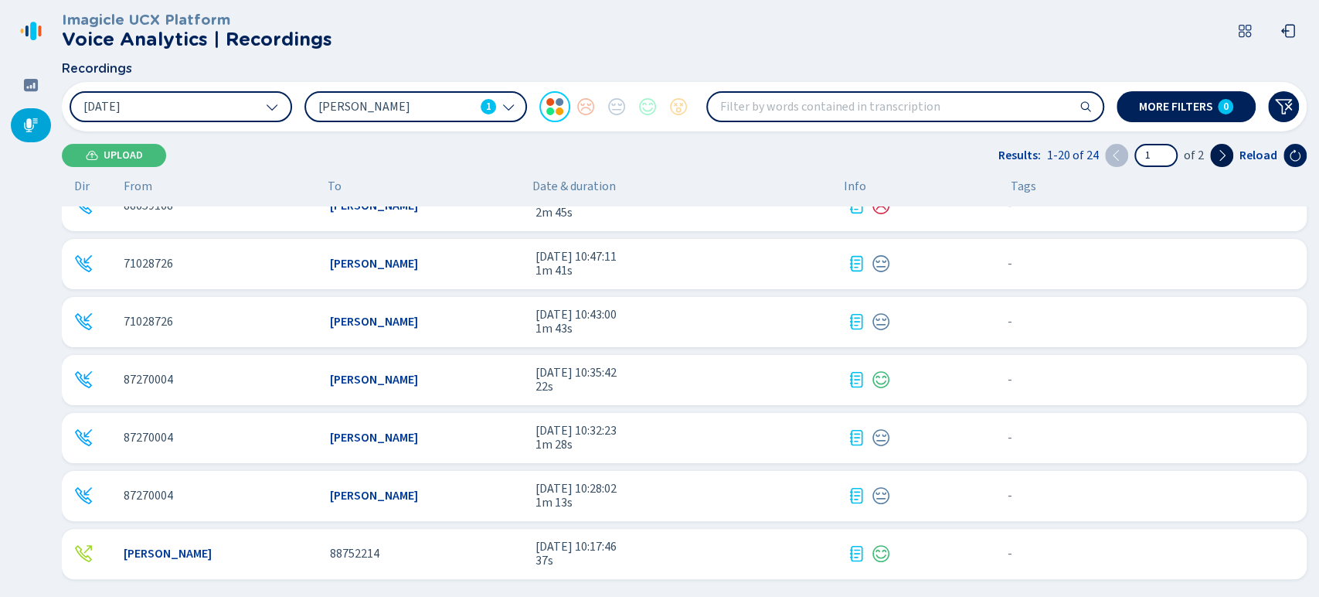
click at [1218, 150] on icon at bounding box center [1222, 155] width 12 height 12
type input "2"
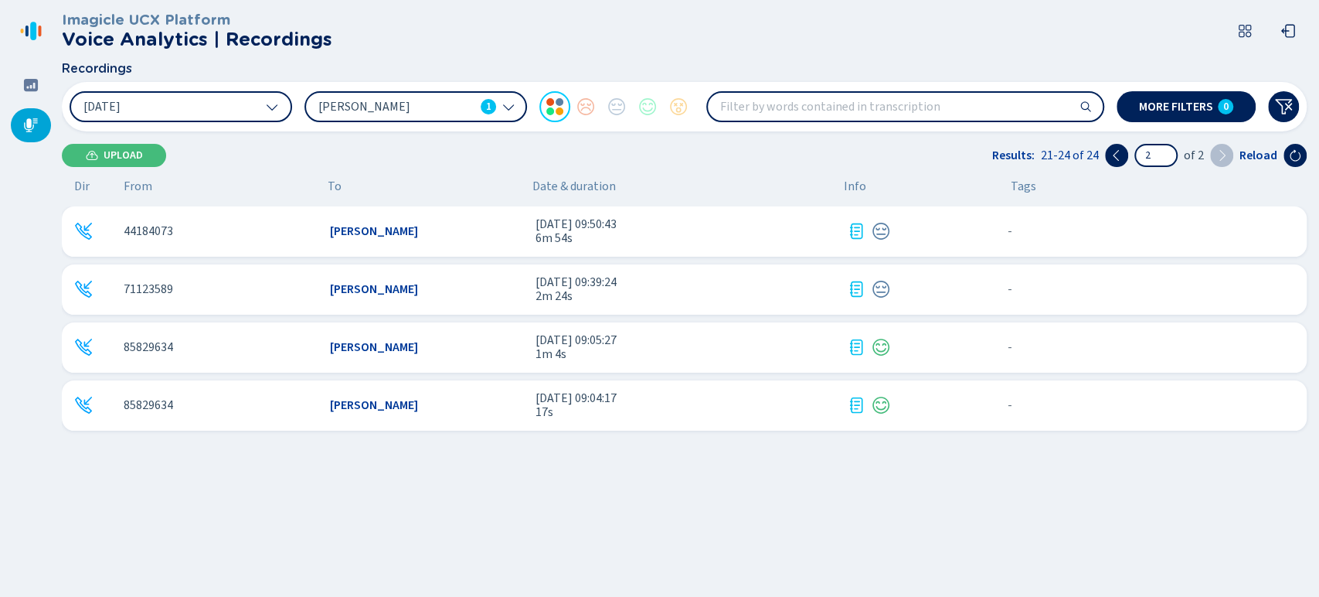
scroll to position [0, 0]
click at [445, 229] on div "[PERSON_NAME]" at bounding box center [427, 231] width 194 height 14
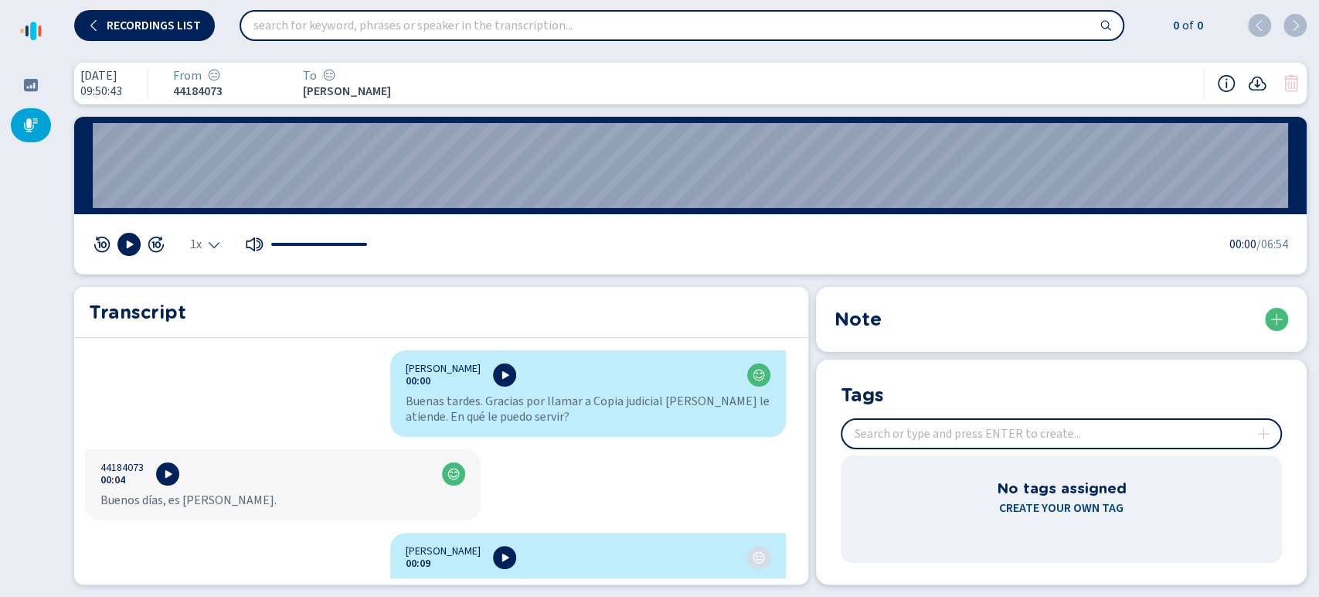
click at [223, 245] on div "1x" at bounding box center [231, 244] width 276 height 23
click at [208, 247] on icon "Select the playback speed" at bounding box center [214, 244] width 12 height 12
click at [207, 186] on li "1.5x" at bounding box center [209, 197] width 36 height 25
click at [121, 247] on button at bounding box center [128, 244] width 23 height 23
click at [811, 499] on div "Transcript [PERSON_NAME] 00:00 Buenas tardes. Gracias por llamar a Copia judici…" at bounding box center [690, 436] width 1233 height 298
